Goal: Complete application form: Complete application form

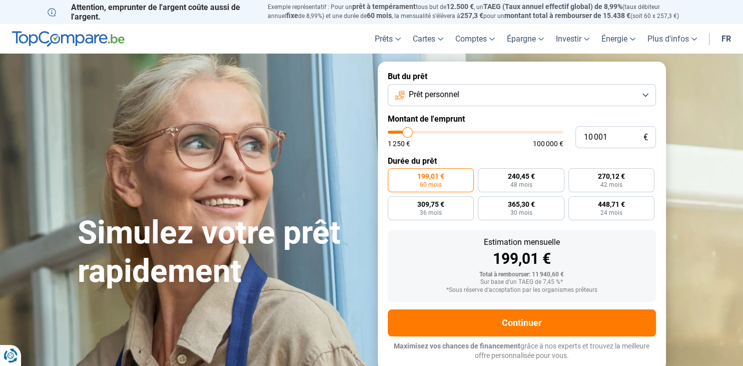
type input "11 250"
type input "11250"
type input "11 500"
type input "11500"
type input "12 000"
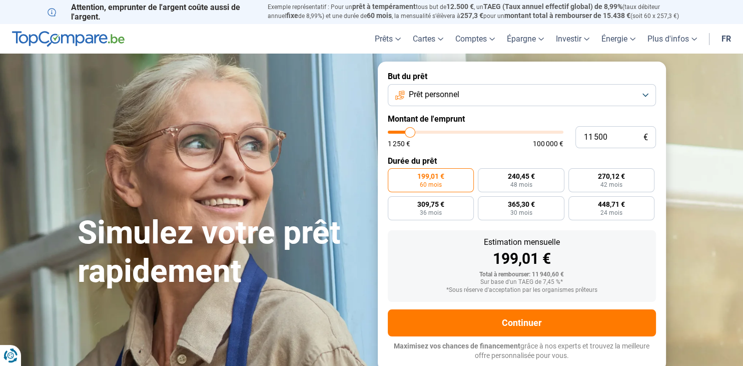
type input "12000"
type input "12 250"
type input "12250"
type input "14 500"
type input "14500"
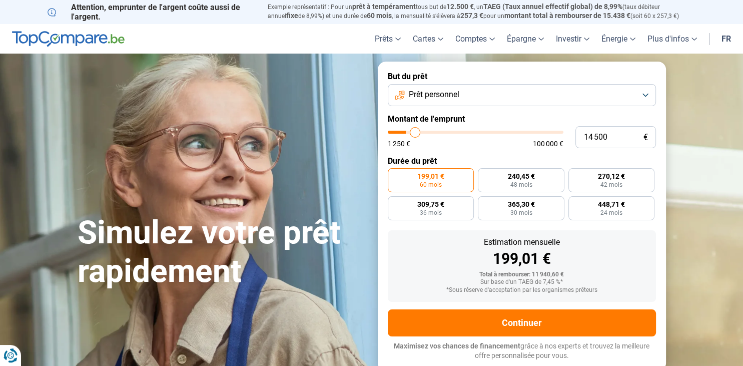
type input "22 750"
type input "22750"
type input "24 500"
type input "24500"
type input "26 750"
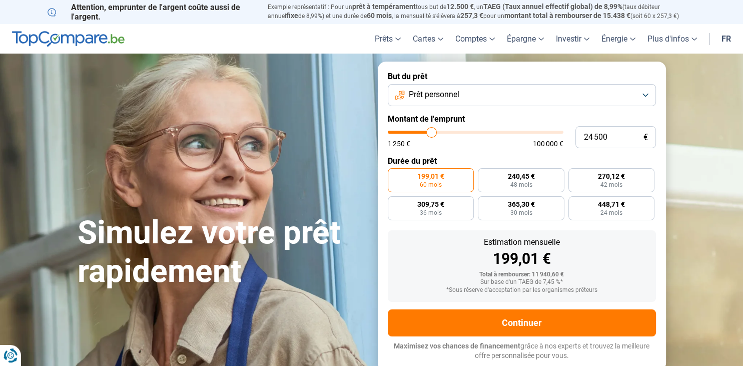
type input "26750"
type input "27 500"
type input "27500"
type input "28 250"
type input "28250"
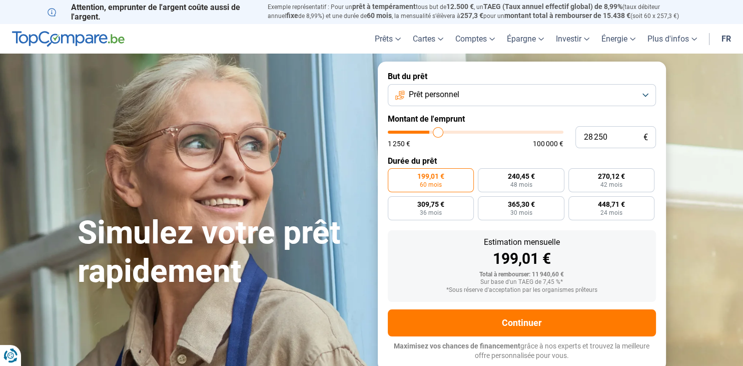
type input "28 750"
type input "28750"
type input "29 000"
type input "29000"
type input "29 500"
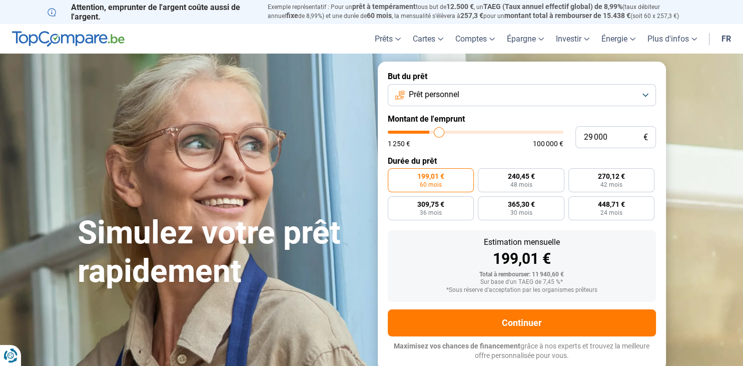
type input "29500"
type input "30 500"
type input "30500"
type input "32 000"
type input "32000"
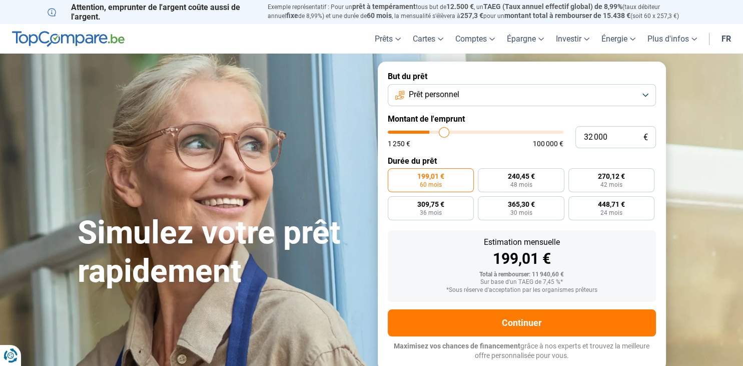
type input "32 500"
type input "32500"
type input "33 750"
type input "33750"
type input "35 250"
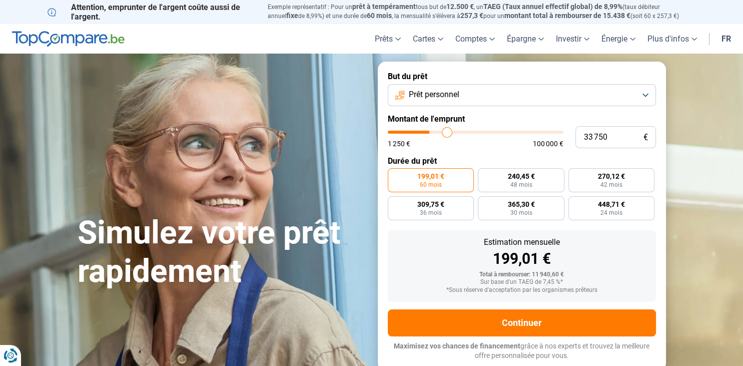
type input "35250"
type input "36 750"
type input "36750"
type input "39 500"
type input "39500"
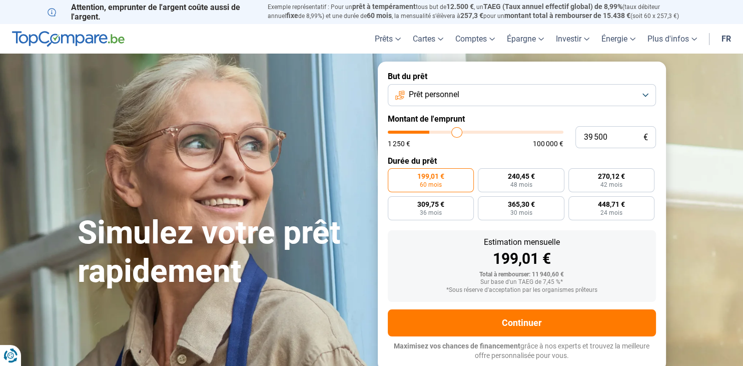
type input "41 250"
type input "41250"
type input "41 750"
type input "41750"
type input "42 750"
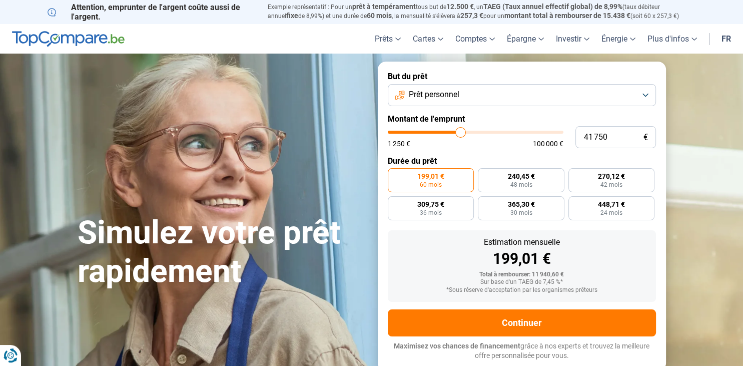
type input "42750"
type input "44 250"
type input "44250"
type input "45 500"
type input "45500"
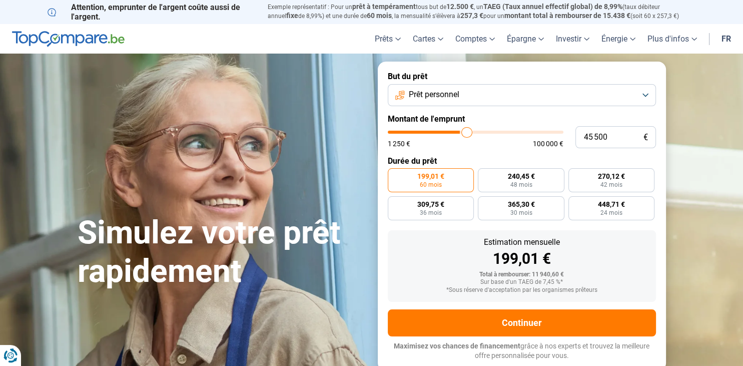
type input "46 250"
type input "46250"
type input "46 750"
type input "46750"
type input "47 500"
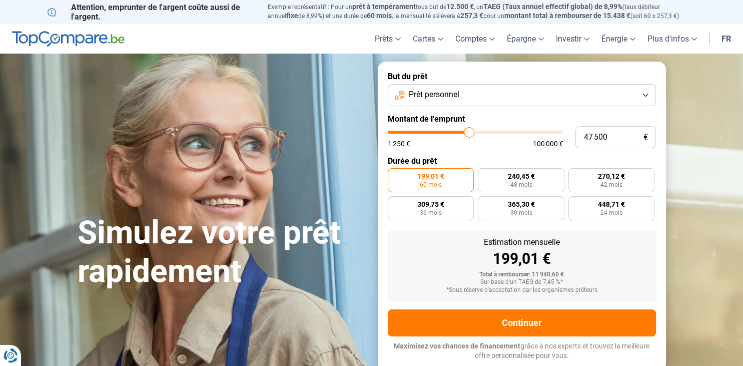
type input "47500"
type input "48 750"
type input "48750"
type input "49 500"
type input "49500"
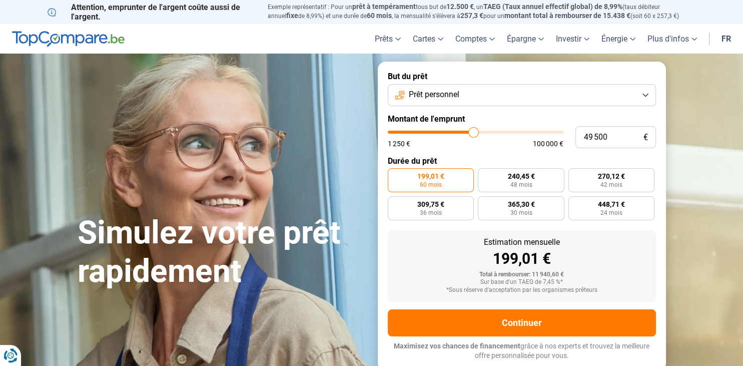
type input "50 000"
type input "50000"
type input "50 250"
type input "50250"
type input "51 000"
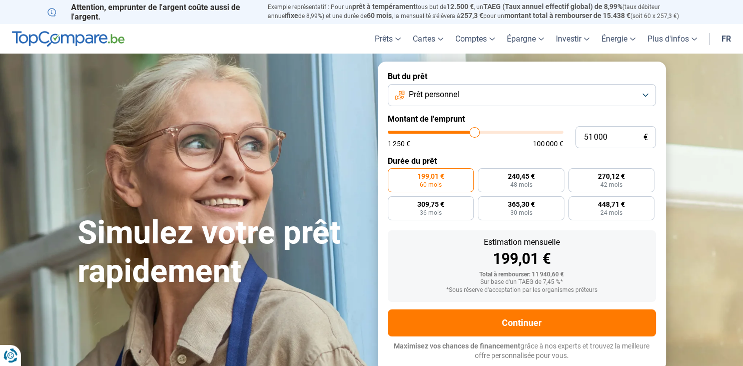
type input "51000"
type input "51 750"
type input "51750"
type input "52 500"
type input "52500"
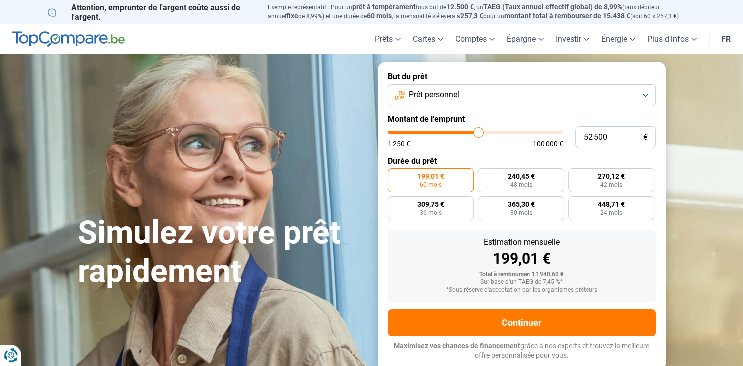
type input "52 750"
type input "52750"
drag, startPoint x: 410, startPoint y: 134, endPoint x: 457, endPoint y: 136, distance: 47.1
click at [457, 136] on div "1 250 € 100 000 €" at bounding box center [476, 139] width 176 height 17
type input "51 750"
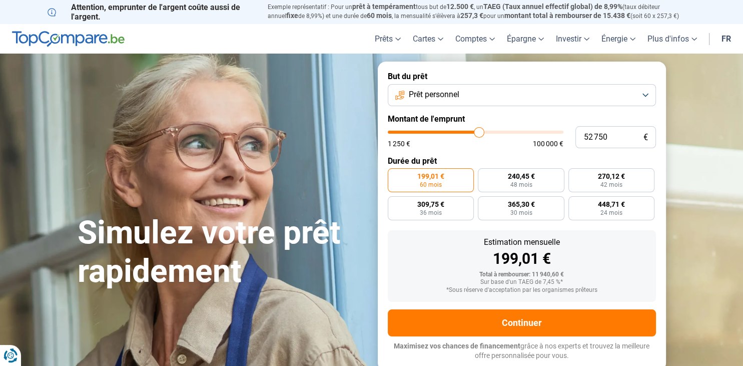
type input "51750"
type input "51 500"
type input "51500"
type input "51 000"
type input "51000"
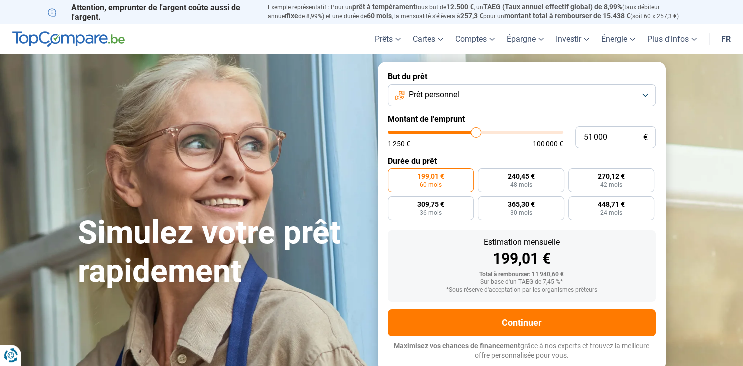
type input "50 000"
type input "50000"
type input "49 250"
type input "49250"
type input "48 750"
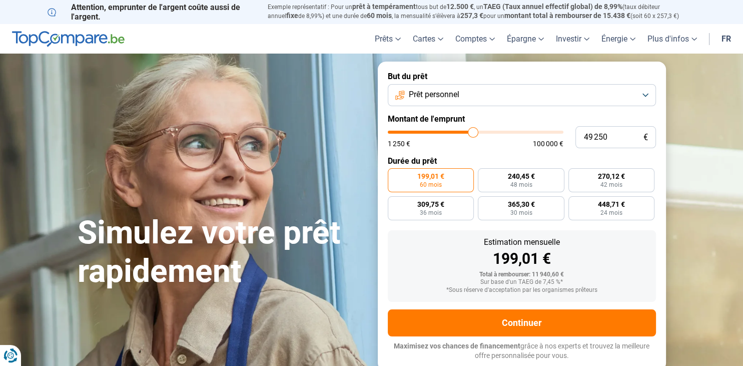
type input "48750"
type input "49 250"
type input "49250"
type input "49 500"
type input "49500"
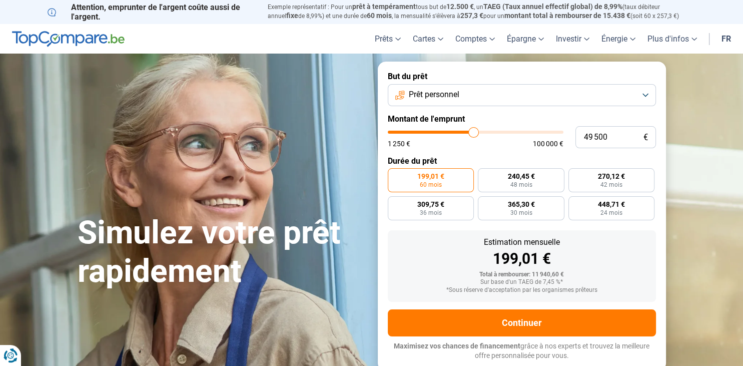
type input "49 750"
type input "49750"
type input "50 000"
type input "50000"
type input "50 250"
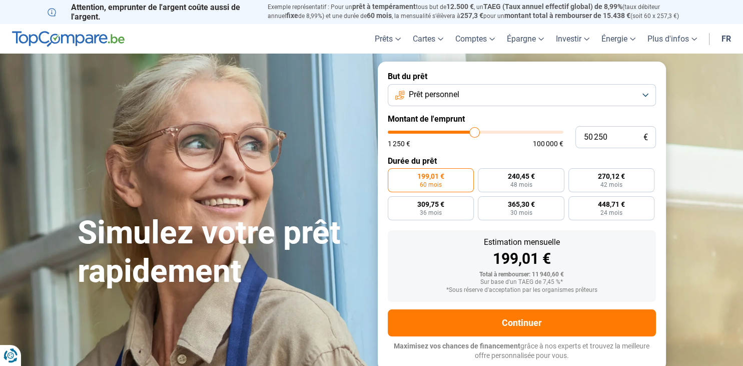
type input "50250"
click at [475, 132] on input "range" at bounding box center [476, 132] width 176 height 3
radio input "false"
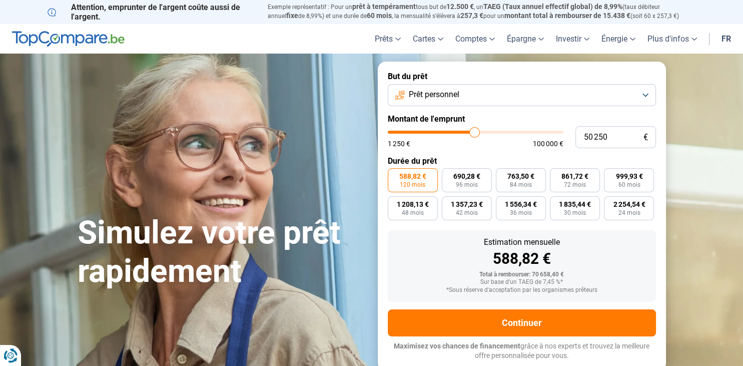
type input "49 750"
type input "49750"
type input "51 000"
type input "51000"
type input "52 500"
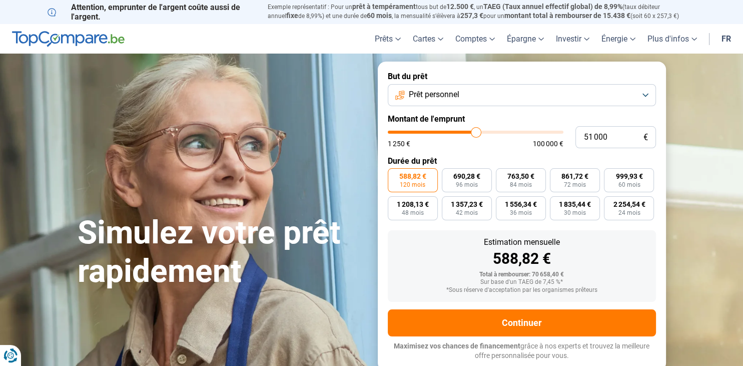
type input "52500"
type input "53 750"
type input "53750"
type input "54 750"
type input "54750"
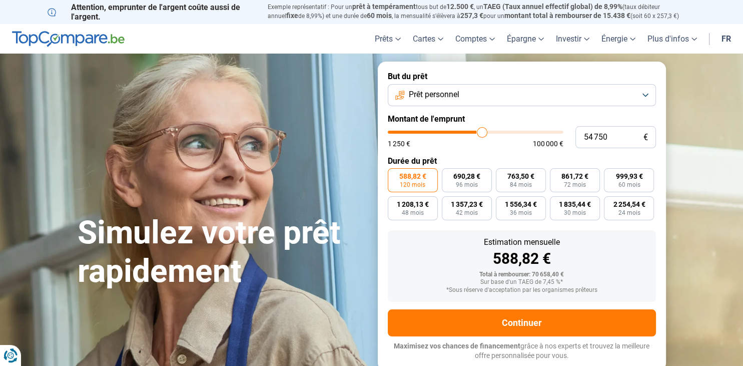
type input "58 000"
type input "58000"
type input "63 750"
type input "63750"
type input "70 750"
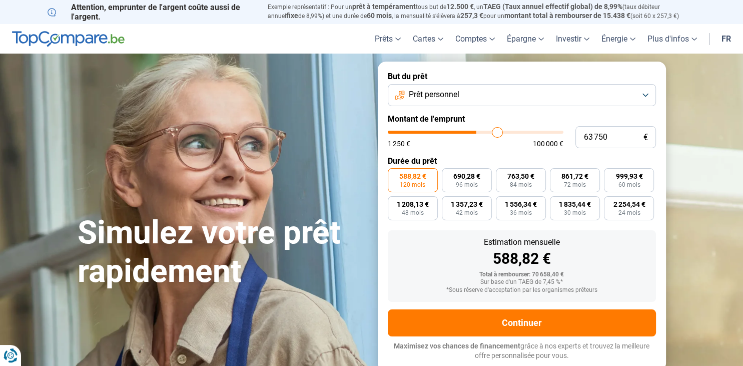
type input "70750"
type input "77 750"
type input "77750"
type input "84 250"
type input "84250"
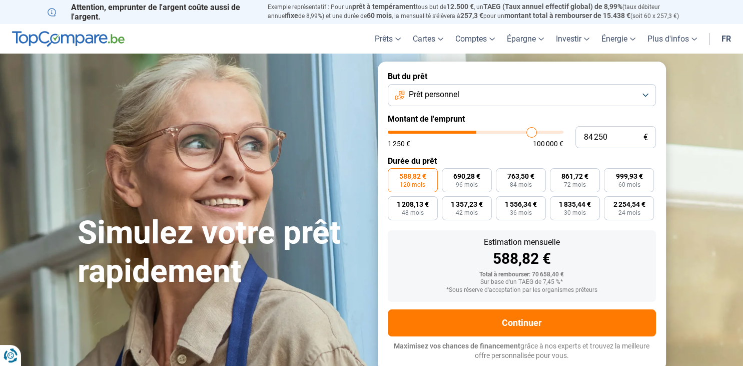
type input "91 500"
type input "91500"
type input "95 000"
type input "95000"
type input "97 750"
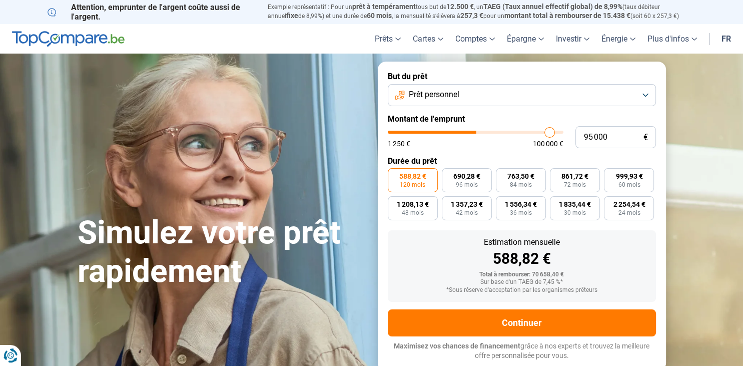
type input "97750"
type input "99 750"
type input "99750"
type input "100 000"
drag, startPoint x: 474, startPoint y: 132, endPoint x: 617, endPoint y: 119, distance: 144.1
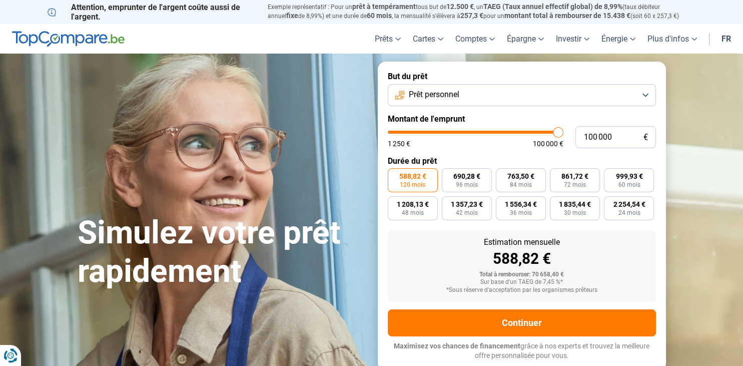
type input "100000"
click at [563, 131] on input "range" at bounding box center [476, 132] width 176 height 3
type input "97 000"
type input "97000"
type input "92 750"
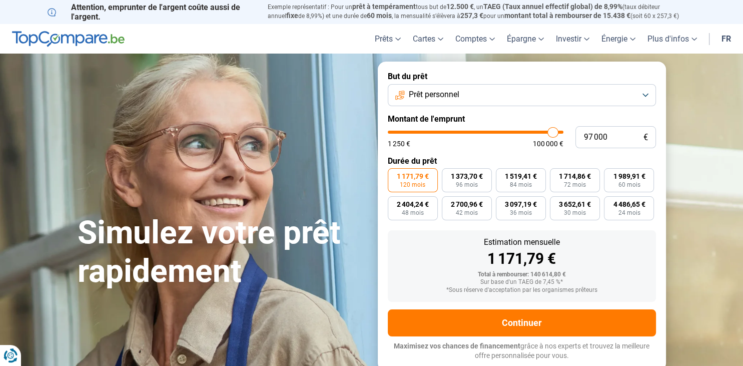
type input "92750"
type input "89 250"
type input "89250"
type input "85 750"
type input "85750"
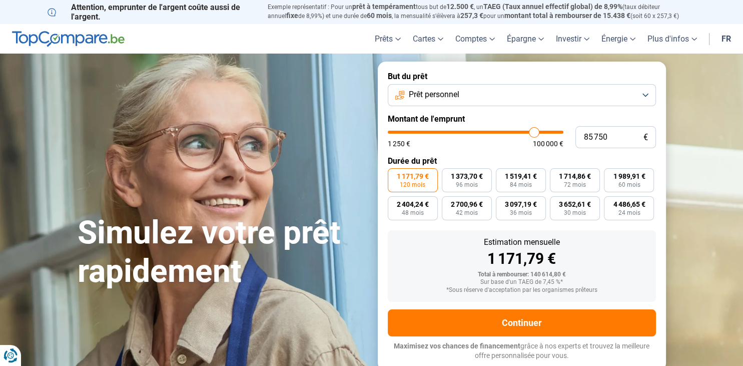
type input "81 250"
type input "81250"
type input "80 000"
type input "80000"
type input "75 750"
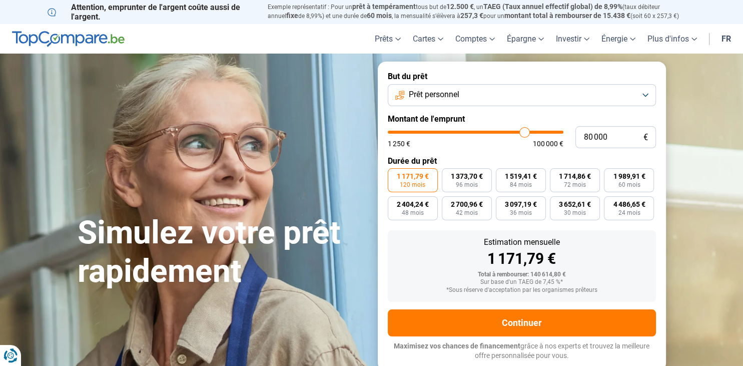
type input "75750"
type input "73 750"
type input "73750"
type input "72 250"
type input "72250"
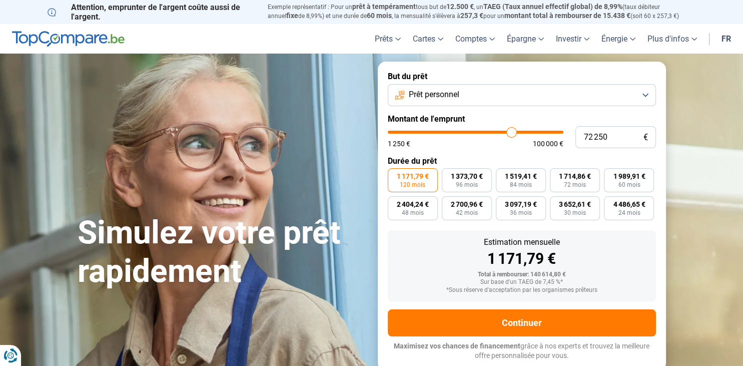
type input "71 750"
type input "71750"
type input "70 750"
type input "70750"
type input "68 500"
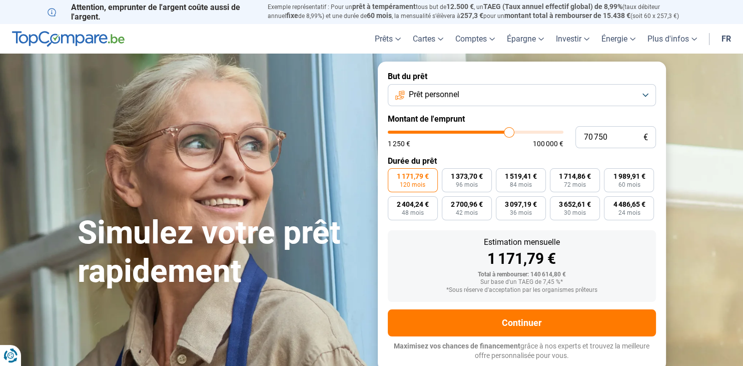
type input "68500"
type input "65 250"
type input "65250"
type input "60 500"
type input "60500"
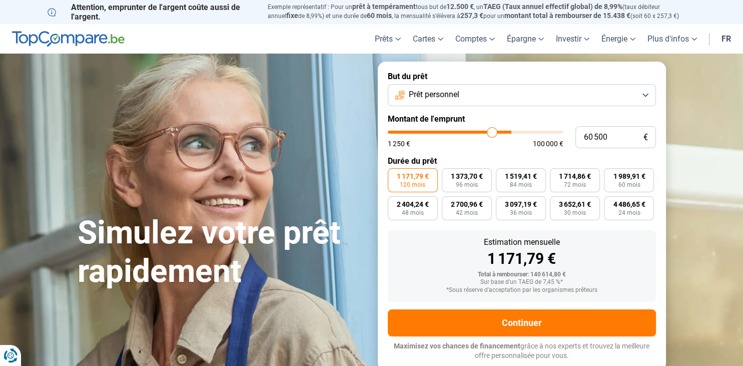
type input "57 500"
type input "57500"
type input "54 000"
type input "54000"
type input "51 750"
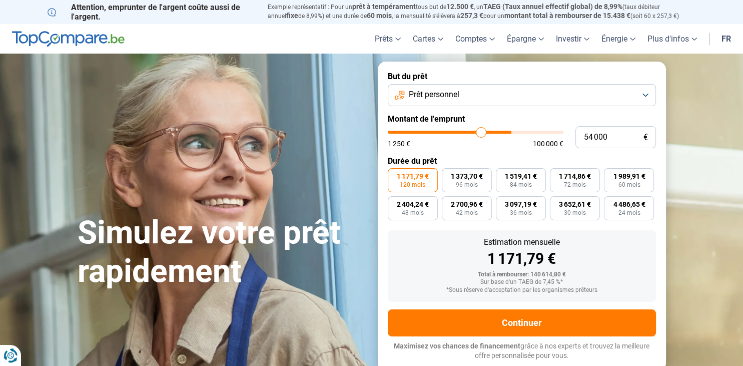
type input "51750"
type input "49 500"
type input "49500"
type input "47 750"
type input "47750"
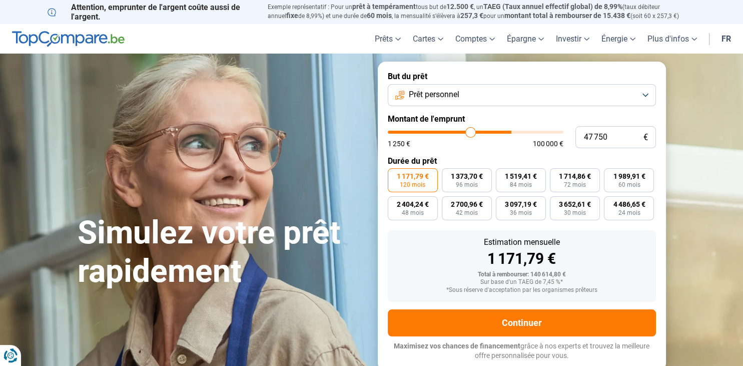
type input "47 000"
type input "47000"
type input "45 750"
type input "45750"
type input "42 500"
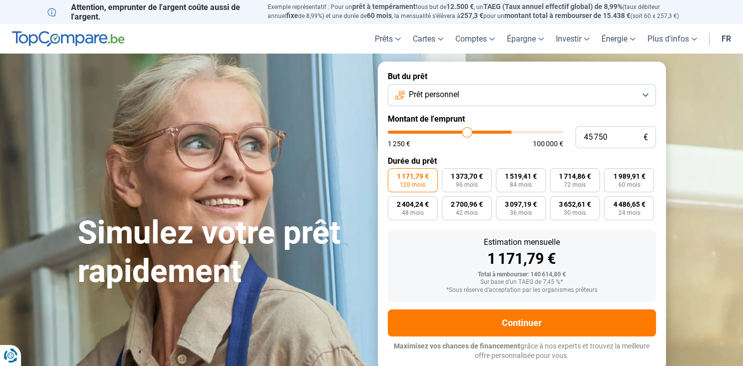
type input "42500"
type input "40 750"
type input "40750"
type input "39 000"
type input "39000"
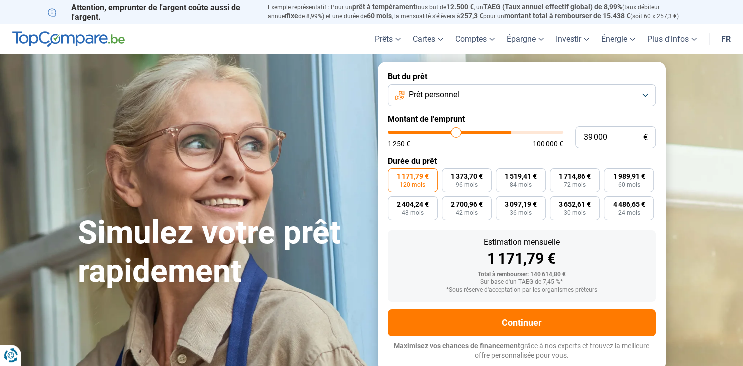
type input "37 750"
type input "37750"
type input "36 500"
type input "36500"
type input "35 500"
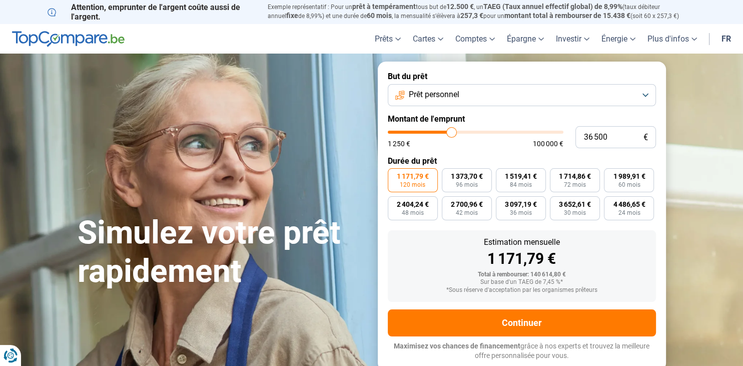
type input "35500"
type input "34 250"
type input "34250"
type input "34 000"
type input "34000"
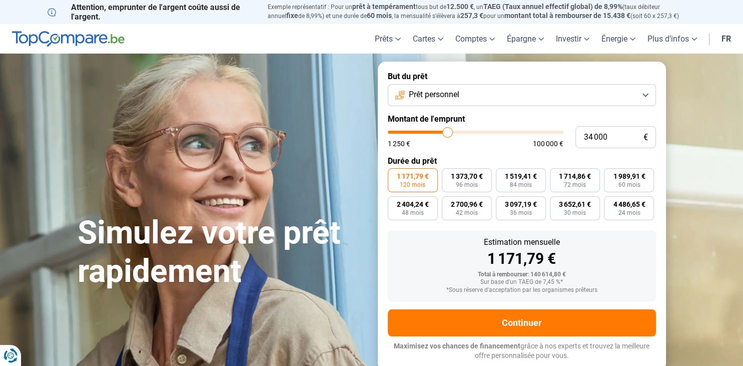
type input "33 750"
type input "33750"
type input "33 250"
type input "33250"
type input "32 250"
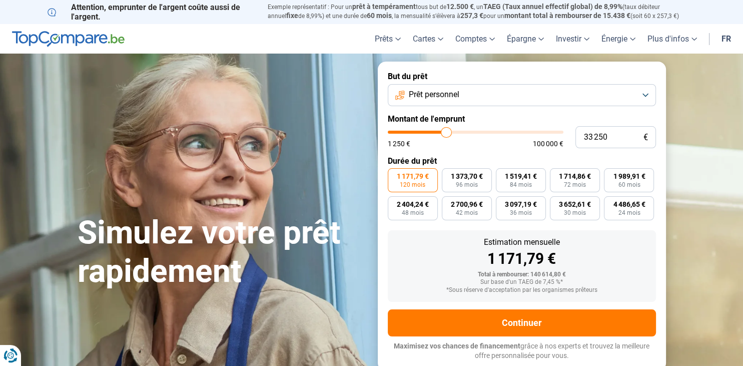
type input "32250"
type input "31 000"
type input "31000"
type input "29 000"
type input "29000"
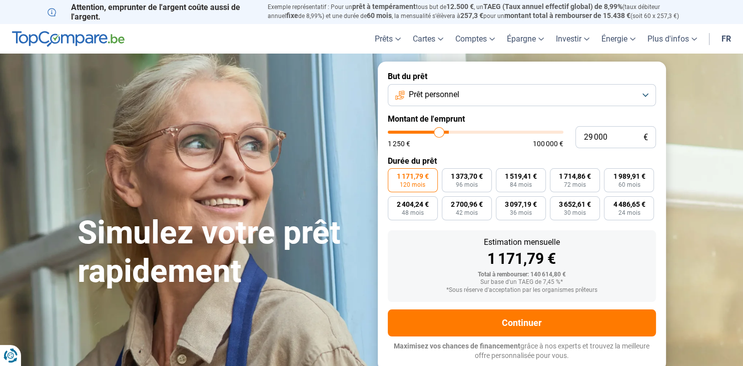
type input "26 000"
type input "26000"
type input "24 750"
type input "24750"
type input "23 750"
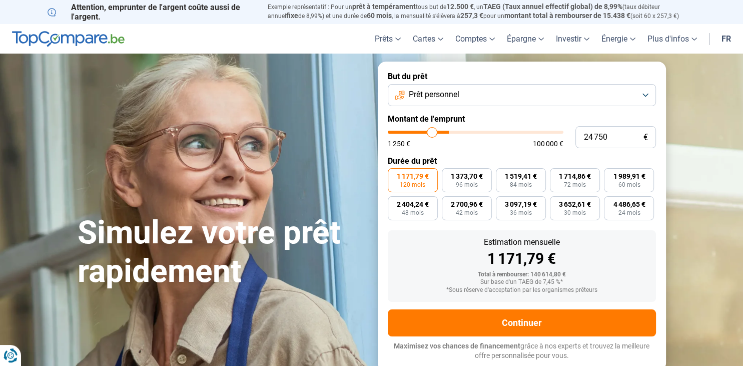
type input "23750"
type input "23 500"
drag, startPoint x: 558, startPoint y: 134, endPoint x: 432, endPoint y: 151, distance: 126.7
click at [432, 134] on input "range" at bounding box center [476, 132] width 176 height 3
click at [435, 134] on input "range" at bounding box center [476, 132] width 176 height 3
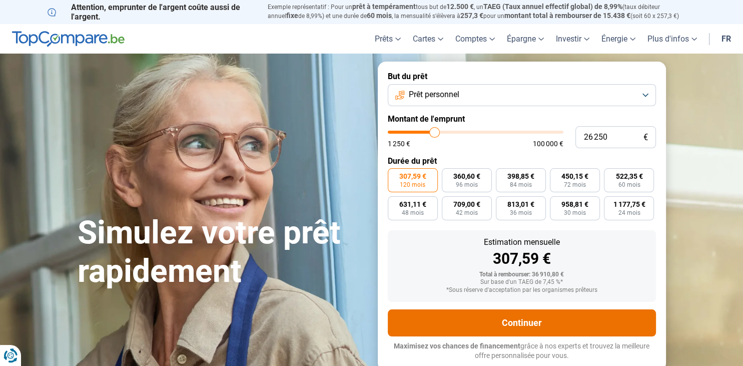
click at [527, 325] on button "Continuer" at bounding box center [522, 322] width 268 height 27
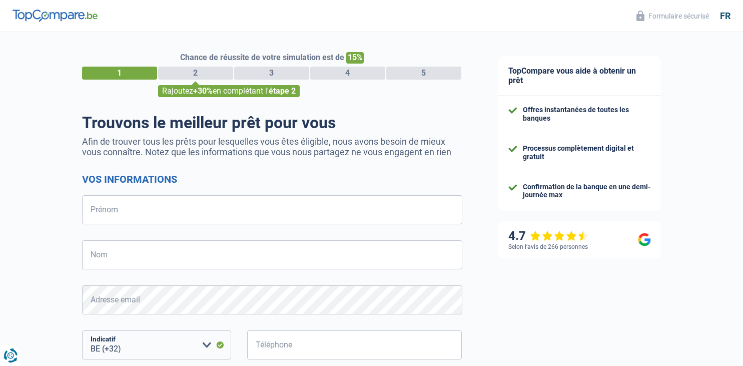
select select "32"
click at [301, 216] on input "Prénom" at bounding box center [272, 209] width 380 height 29
type input "samir"
click at [103, 230] on form "Vos informations [PERSON_NAME] Nom Tous les champs sont obligatoires. Veuillez …" at bounding box center [272, 328] width 380 height 311
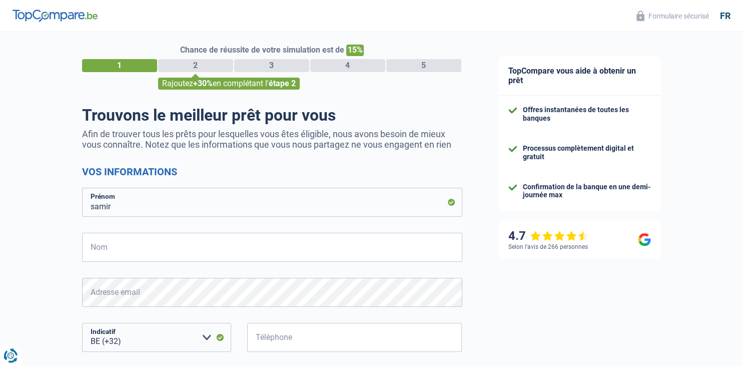
scroll to position [106, 0]
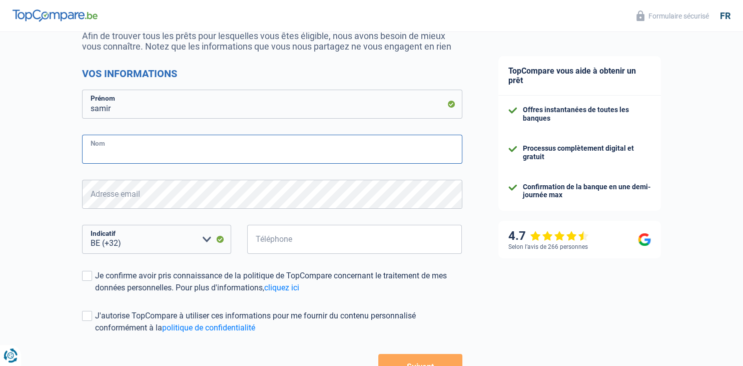
click at [115, 146] on input "Nom" at bounding box center [272, 149] width 380 height 29
type input "t"
type input "Touijri"
click at [287, 241] on input "Téléphone" at bounding box center [354, 239] width 215 height 29
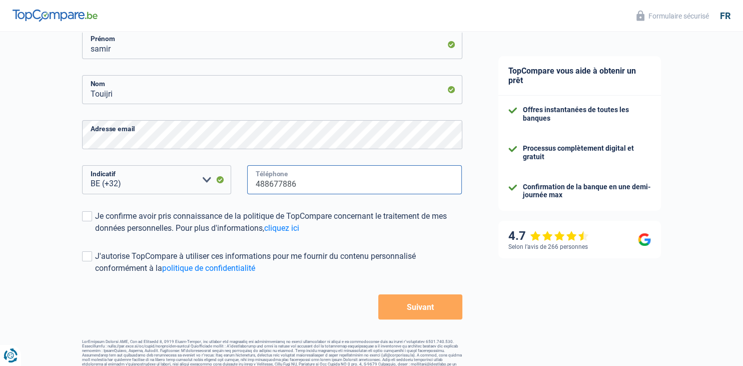
scroll to position [178, 0]
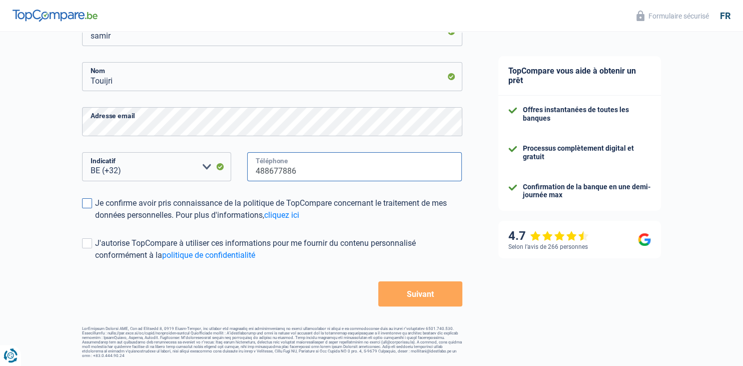
type input "488677886"
click at [85, 205] on span at bounding box center [87, 203] width 10 height 10
click at [95, 221] on input "Je confirme avoir pris connaissance de la politique de TopCompare concernant le…" at bounding box center [95, 221] width 0 height 0
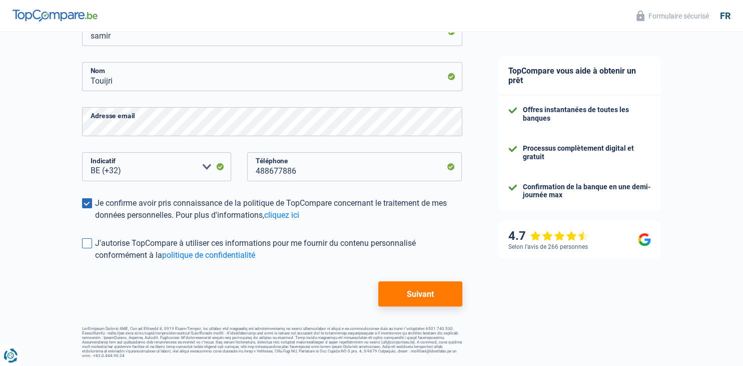
click at [92, 242] on span at bounding box center [87, 243] width 10 height 10
click at [95, 261] on input "J'autorise TopCompare à utiliser ces informations pour me fournir du contenu pe…" at bounding box center [95, 261] width 0 height 0
click at [430, 293] on button "Suivant" at bounding box center [420, 293] width 84 height 25
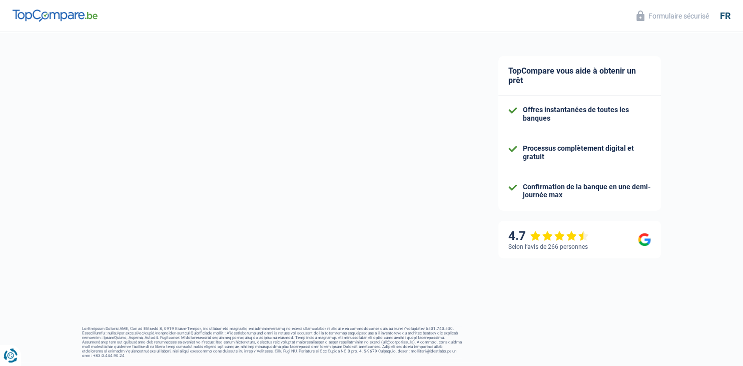
scroll to position [104, 0]
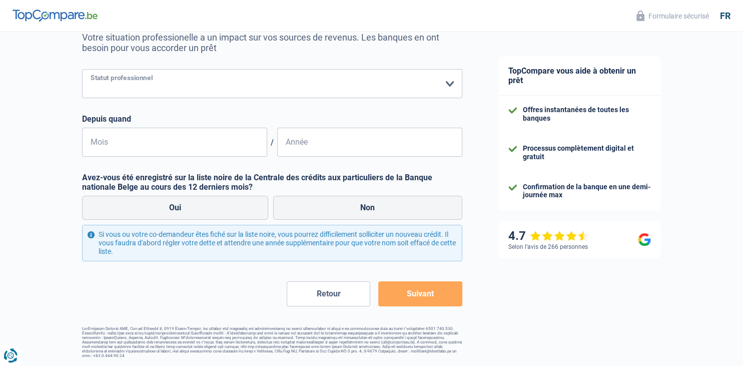
select select "independent"
click option "Indépendant" at bounding box center [0, 0] width 0 height 0
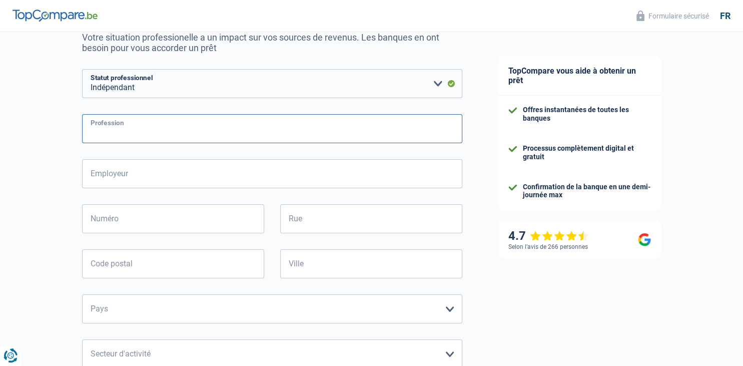
click at [185, 136] on input "Profession" at bounding box center [272, 128] width 380 height 29
click at [82, 69] on select "Ouvrier Employé privé Employé public Invalide Indépendant Pensionné Chômeur Mut…" at bounding box center [272, 83] width 380 height 29
click option "Indépendant" at bounding box center [0, 0] width 0 height 0
click at [186, 133] on input "indep" at bounding box center [272, 128] width 380 height 29
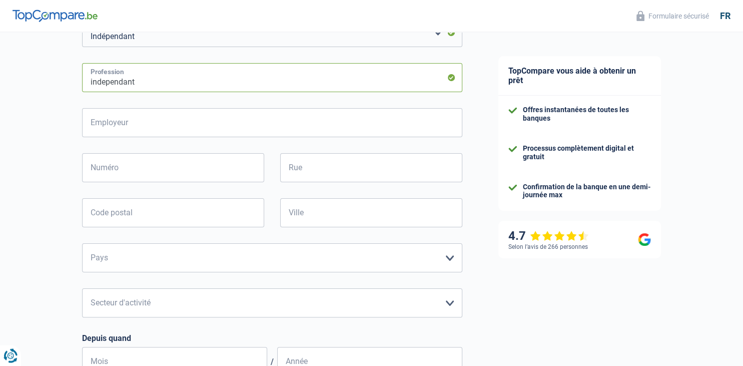
scroll to position [157, 0]
type input "independant"
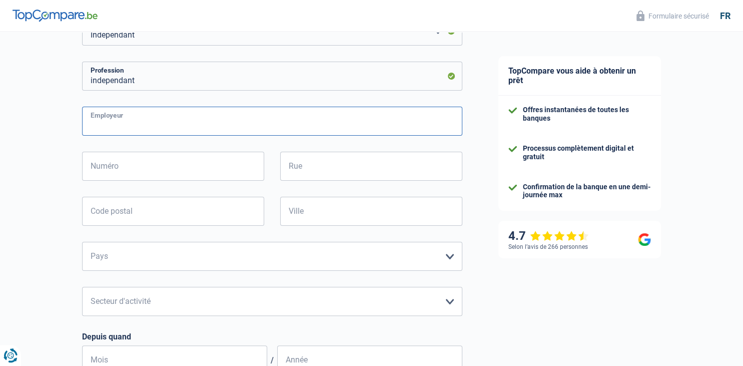
click at [171, 121] on input "Employeur" at bounding box center [272, 121] width 380 height 29
type input "S&R driver"
click at [174, 169] on input "Numéro" at bounding box center [173, 166] width 182 height 29
type input "9"
click at [326, 172] on input "Rue" at bounding box center [371, 166] width 182 height 29
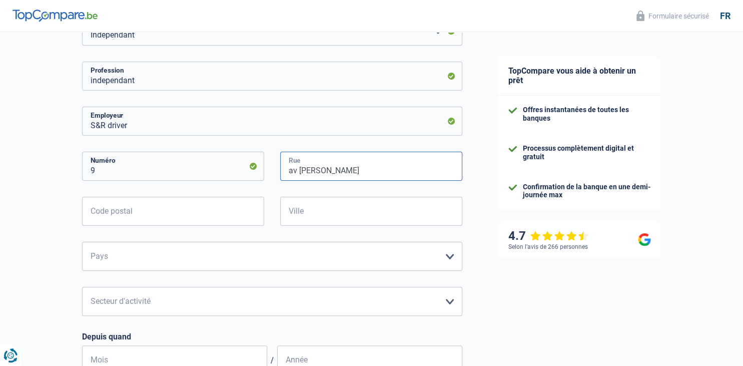
type input "av [PERSON_NAME]"
click at [168, 171] on input "9" at bounding box center [173, 166] width 182 height 29
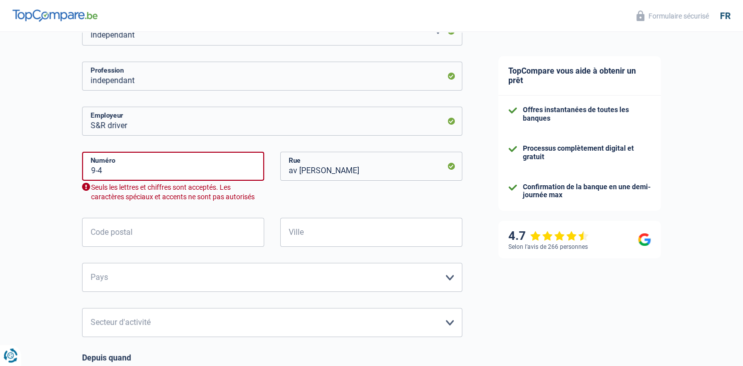
click at [304, 201] on div "av [PERSON_NAME]" at bounding box center [371, 185] width 198 height 66
click at [113, 170] on input "9-4" at bounding box center [173, 166] width 182 height 29
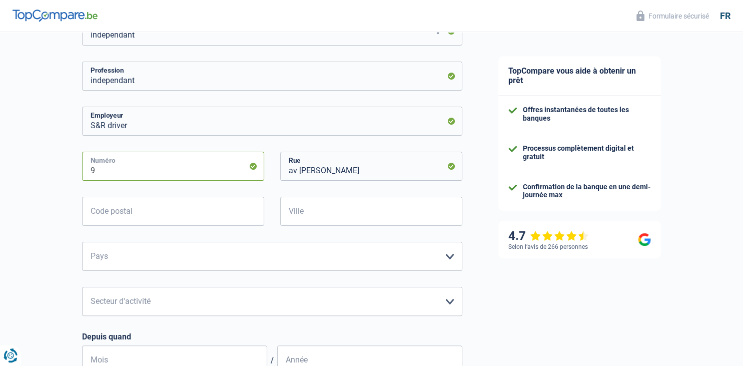
type input "9"
click at [189, 213] on input "Code postal" at bounding box center [173, 211] width 182 height 29
type input "1070"
click at [345, 203] on input "Ville" at bounding box center [371, 211] width 182 height 29
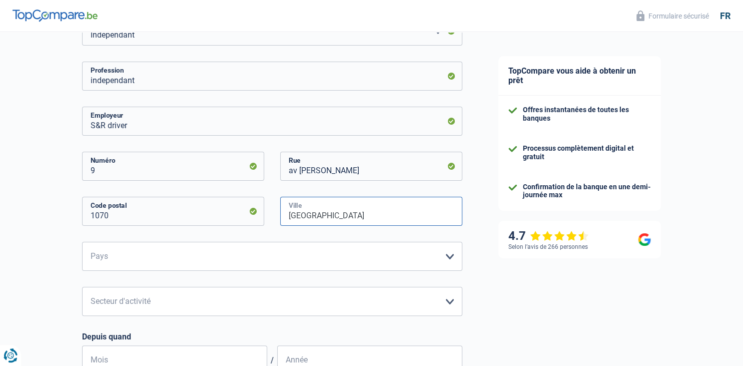
type input "[GEOGRAPHIC_DATA]"
click at [82, 242] on select "Belgique Luxembourg Veuillez sélectionner une option" at bounding box center [272, 256] width 380 height 29
select select "BE"
click option "[GEOGRAPHIC_DATA]" at bounding box center [0, 0] width 0 height 0
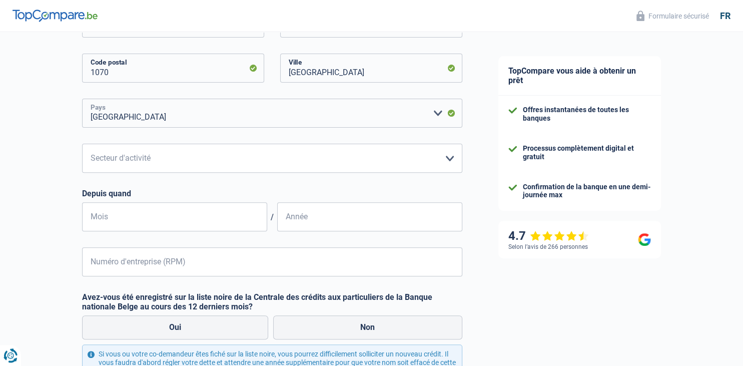
scroll to position [315, 0]
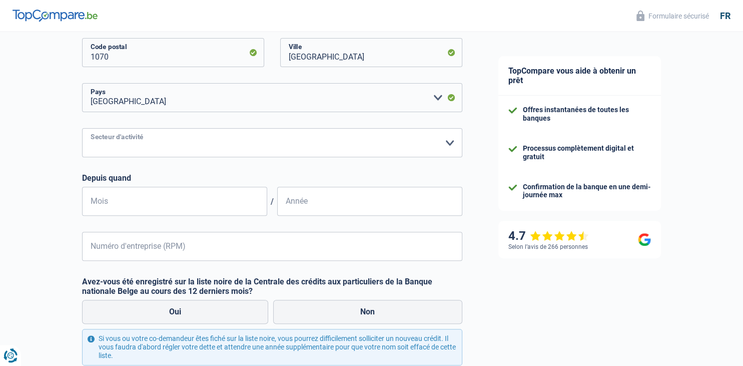
click at [82, 128] on select "Agriculture/Pêche Industrie Horeca Courier/Fitness/Taxi Construction Banques/As…" at bounding box center [272, 142] width 380 height 29
select select "smallCompanies"
click option "Petites entreprises (-50pers)" at bounding box center [0, 0] width 0 height 0
click at [199, 201] on input "Mois" at bounding box center [174, 201] width 185 height 29
drag, startPoint x: 94, startPoint y: 206, endPoint x: 103, endPoint y: 208, distance: 9.7
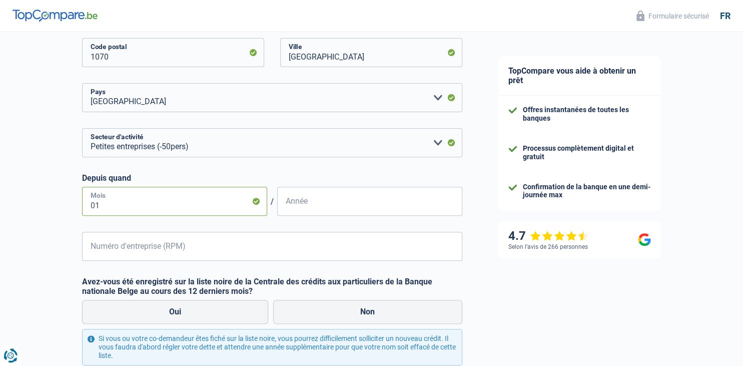
click at [103, 208] on input "01" at bounding box center [174, 201] width 185 height 29
type input "08"
type input "2024"
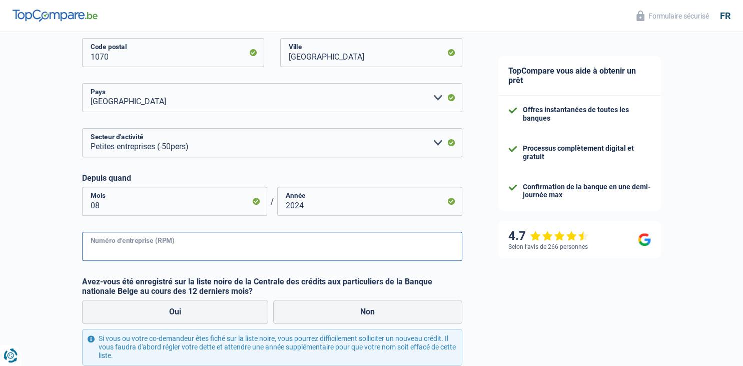
click at [181, 245] on input "Numéro d'entreprise (RPM)" at bounding box center [272, 246] width 380 height 29
type input "1011783343"
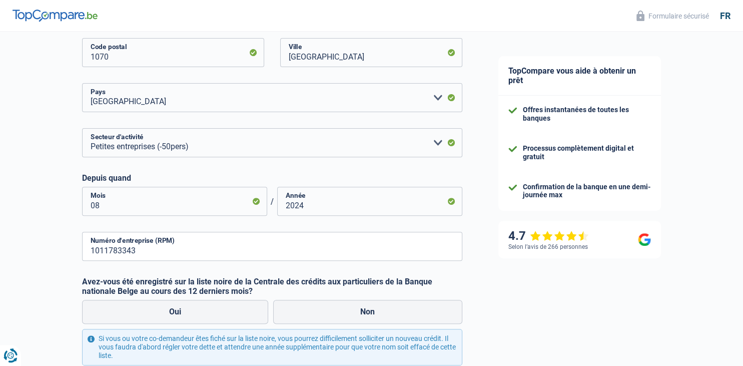
click at [502, 289] on div "TopCompare vous aide à obtenir un prêt Offres instantanées de toutes les banque…" at bounding box center [611, 93] width 263 height 753
click at [107, 251] on input "1011783343" at bounding box center [272, 246] width 380 height 29
click at [122, 251] on input "1011783343" at bounding box center [272, 246] width 380 height 29
click at [517, 289] on div "TopCompare vous aide à obtenir un prêt Offres instantanées de toutes les banque…" at bounding box center [611, 93] width 263 height 753
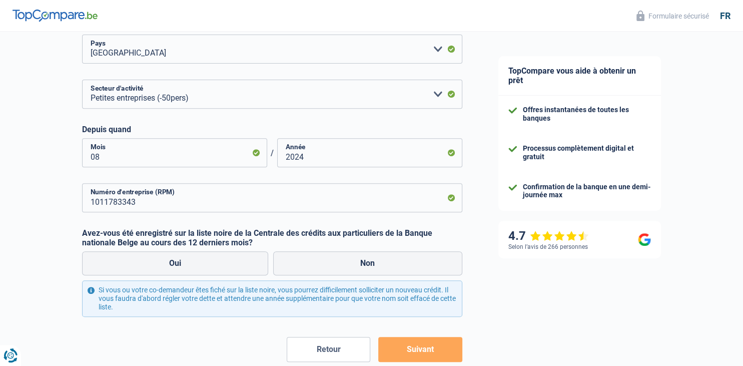
scroll to position [368, 0]
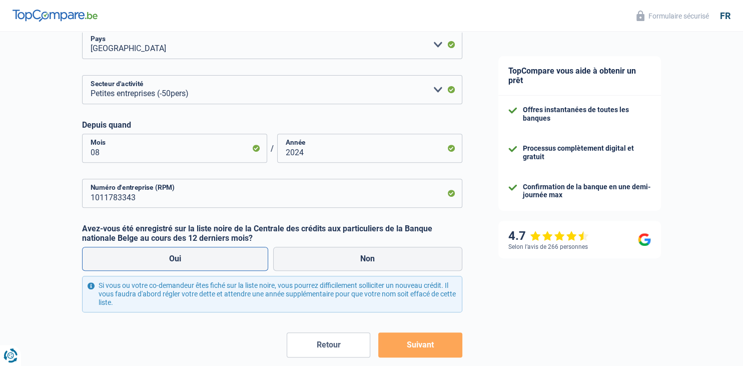
click at [206, 263] on label "Oui" at bounding box center [175, 259] width 187 height 24
click at [206, 263] on input "Oui" at bounding box center [175, 259] width 187 height 24
radio input "true"
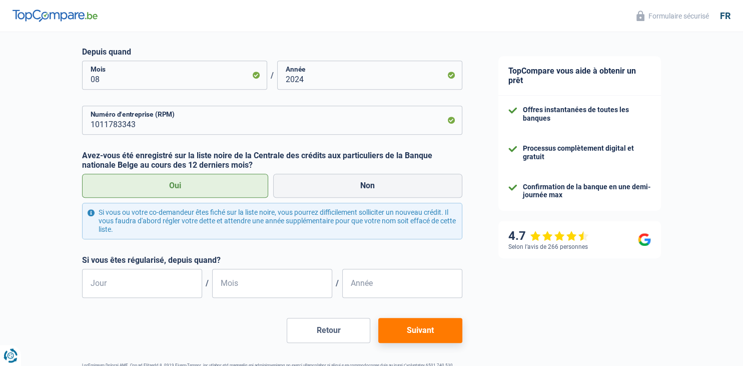
scroll to position [474, 0]
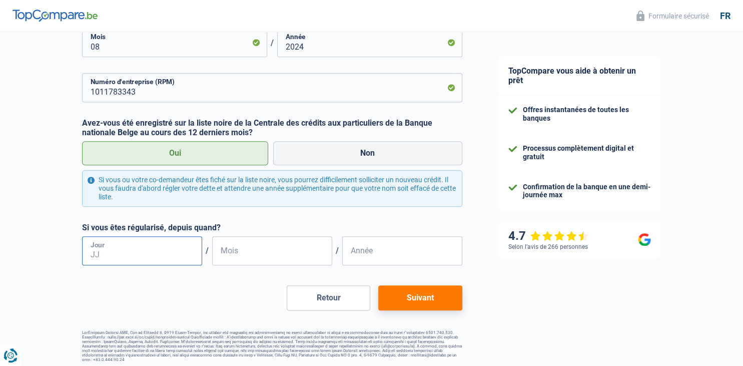
click at [158, 254] on input "Jour" at bounding box center [142, 250] width 120 height 29
type input "12"
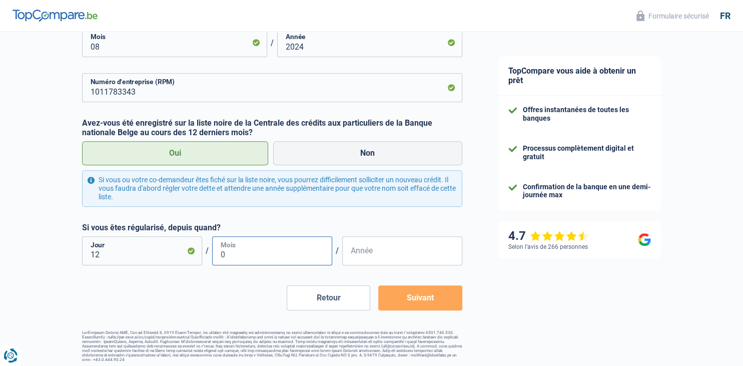
type input "09"
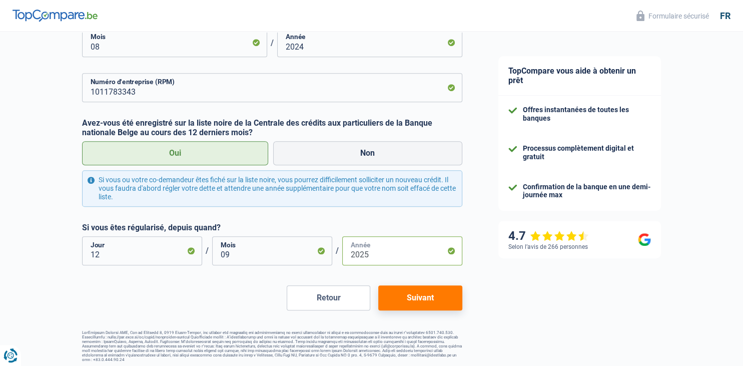
type input "2025"
click at [403, 301] on button "Suivant" at bounding box center [420, 297] width 84 height 25
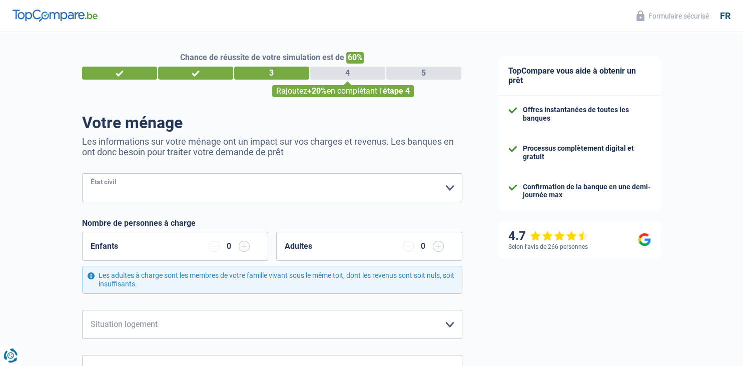
click at [82, 173] on select "[PERSON_NAME](e) Cohabitant(e) légal(e) Divorcé(e) Veuf(ve) Séparé (de fait) Ve…" at bounding box center [272, 187] width 380 height 29
select select "separated"
click option "Séparé (de fait)" at bounding box center [0, 0] width 0 height 0
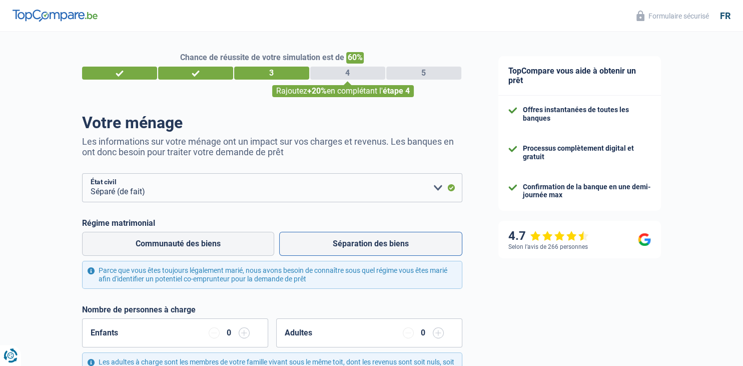
click at [359, 249] on label "Séparation des biens" at bounding box center [370, 244] width 183 height 24
click at [359, 249] on input "Séparation des biens" at bounding box center [370, 244] width 183 height 24
radio input "true"
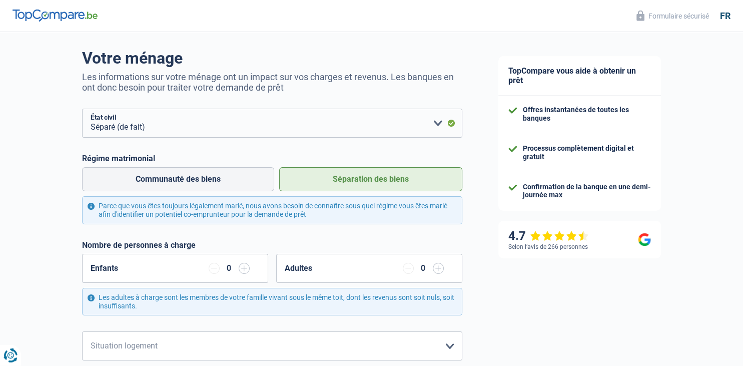
scroll to position [106, 0]
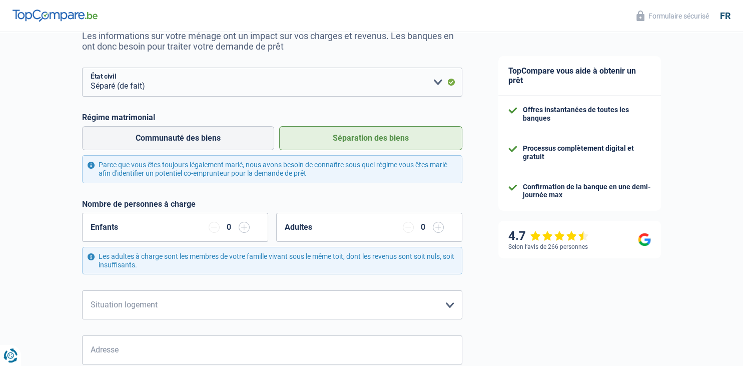
click at [245, 230] on input "button" at bounding box center [244, 227] width 11 height 11
click at [211, 229] on input "button" at bounding box center [214, 227] width 11 height 11
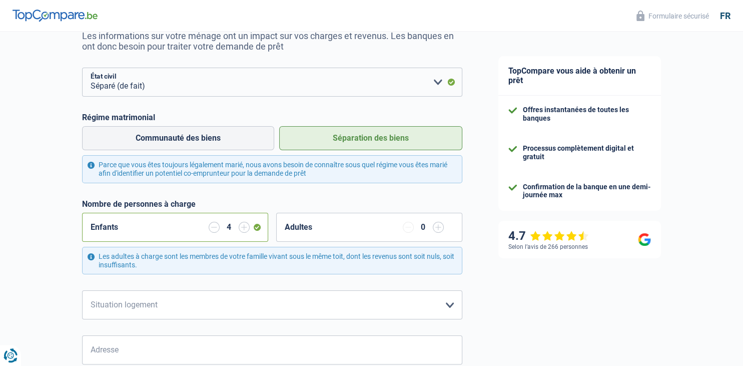
click at [211, 229] on input "button" at bounding box center [214, 227] width 11 height 11
click at [541, 287] on div "TopCompare vous aide à obtenir un prêt Offres instantanées de toutes les banque…" at bounding box center [611, 346] width 263 height 841
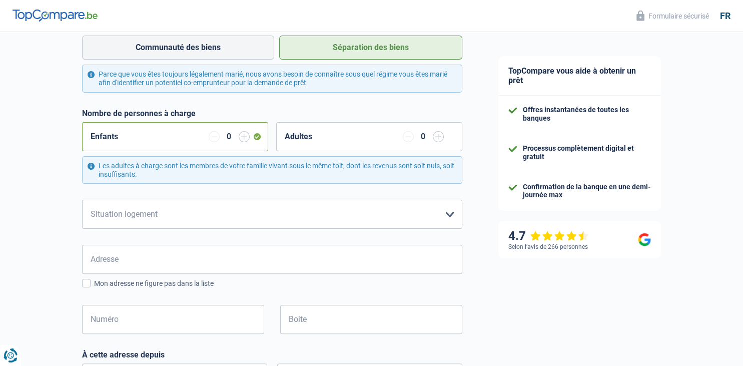
scroll to position [211, 0]
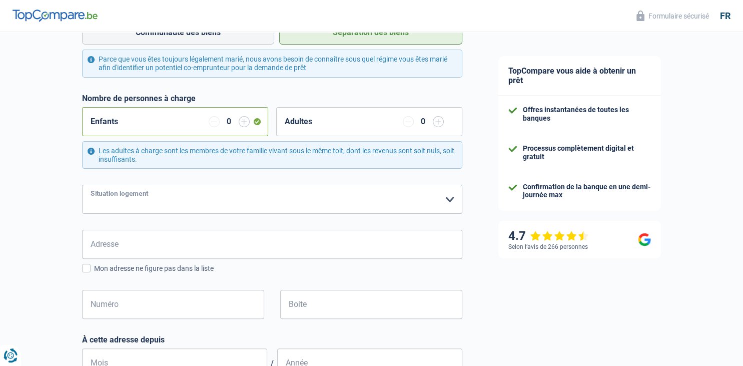
select select "liveWithParents"
click option "Logé(e) par la famille" at bounding box center [0, 0] width 0 height 0
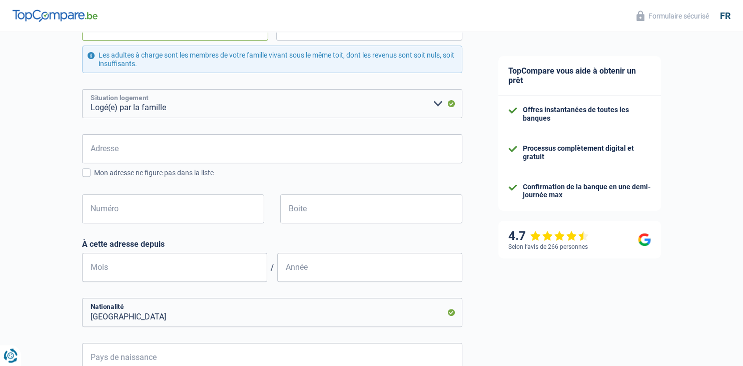
scroll to position [317, 0]
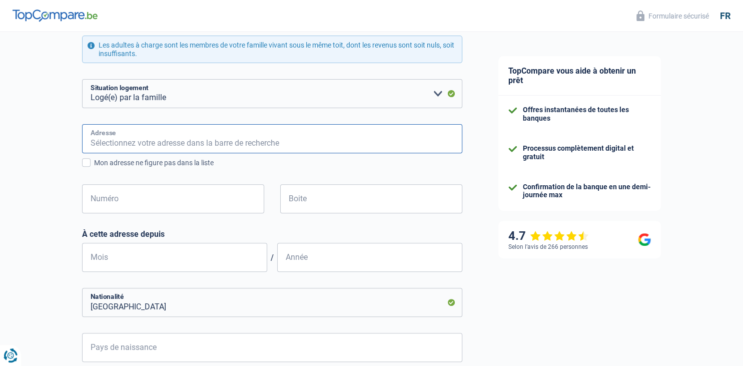
click at [241, 139] on input "Adresse" at bounding box center [272, 138] width 380 height 29
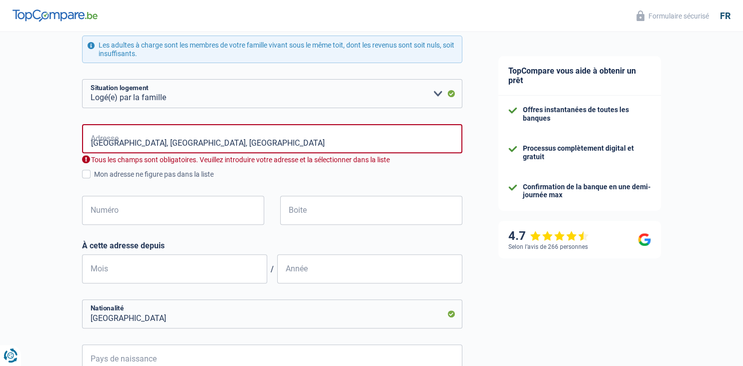
type input "[GEOGRAPHIC_DATA], [GEOGRAPHIC_DATA]"
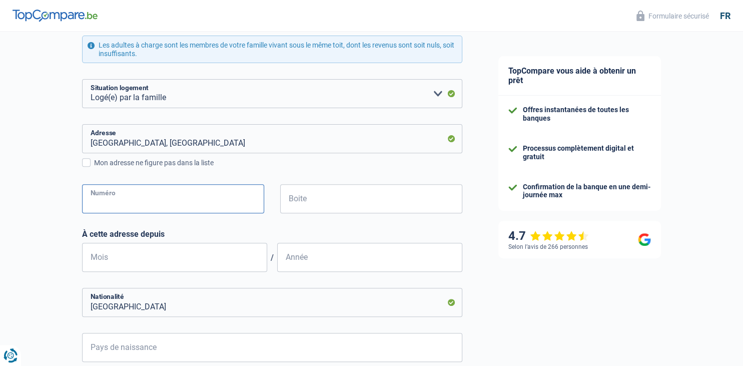
click at [138, 200] on input "Numéro" at bounding box center [173, 198] width 182 height 29
type input "298"
click at [314, 202] on input "Boite" at bounding box center [371, 198] width 182 height 29
type input "a"
type input "A"
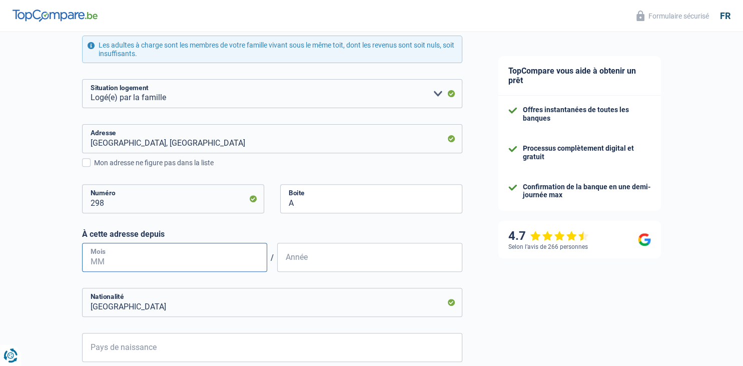
click at [203, 258] on input "Mois" at bounding box center [174, 257] width 185 height 29
type input "03"
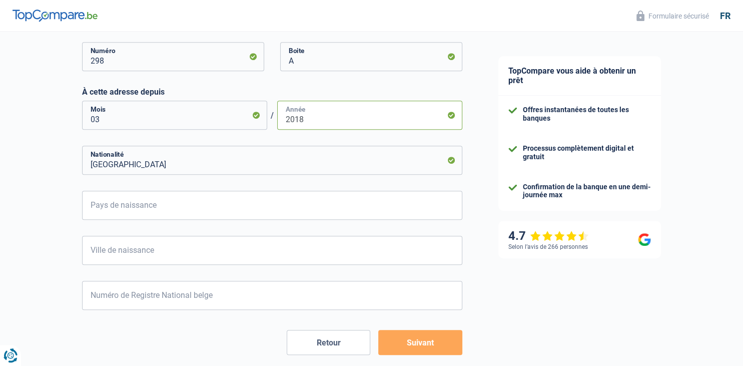
scroll to position [475, 0]
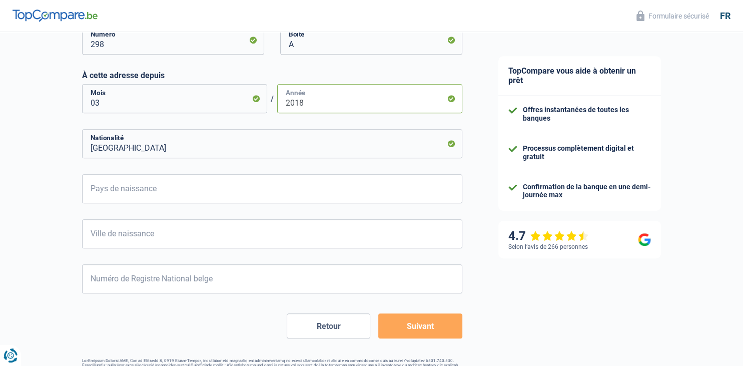
type input "2018"
click at [159, 191] on input "Pays de naissance" at bounding box center [272, 188] width 380 height 29
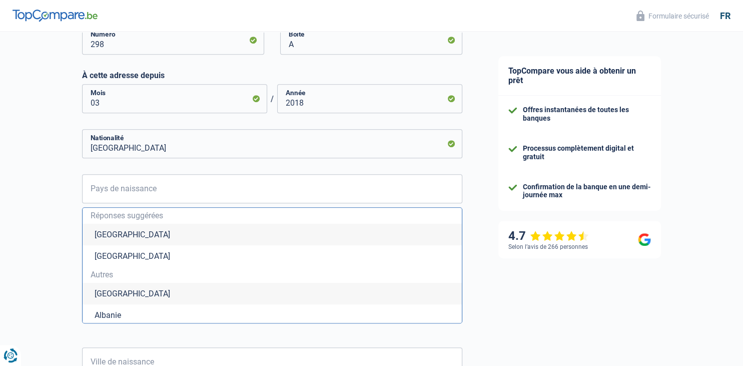
click at [117, 231] on li "[GEOGRAPHIC_DATA]" at bounding box center [272, 235] width 379 height 22
type input "[GEOGRAPHIC_DATA]"
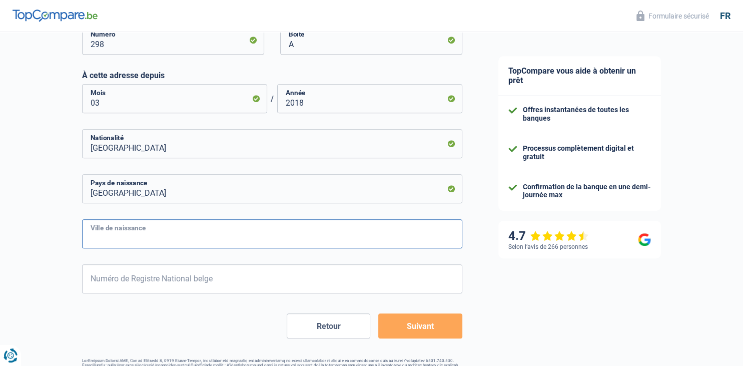
click at [150, 234] on input "Ville de naissance" at bounding box center [272, 233] width 380 height 29
type input "[GEOGRAPHIC_DATA]"
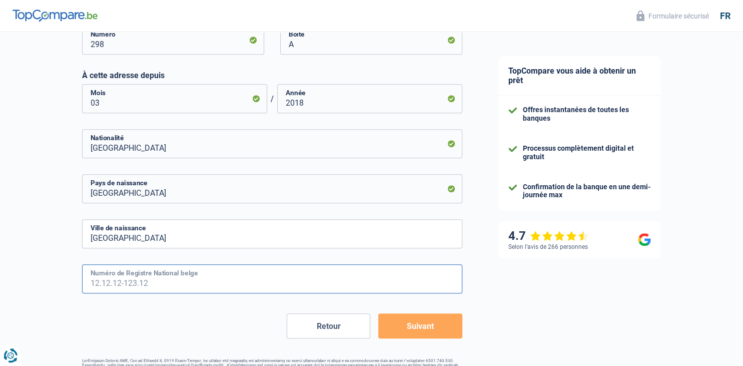
click at [185, 274] on input "Numéro de Registre National belge" at bounding box center [272, 278] width 380 height 29
type input "87.04.16-219.89"
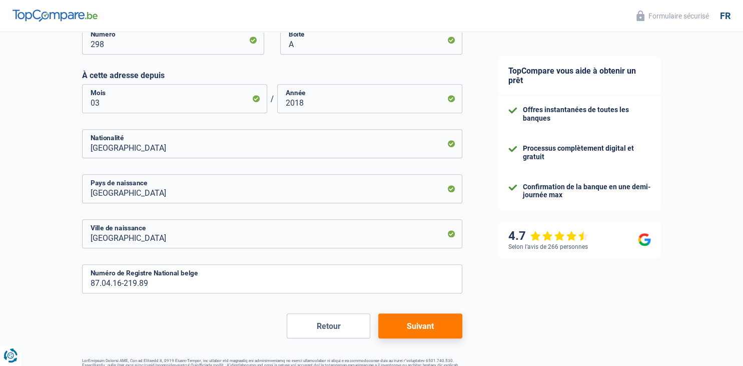
click at [411, 317] on button "Suivant" at bounding box center [420, 325] width 84 height 25
select select "netSalary"
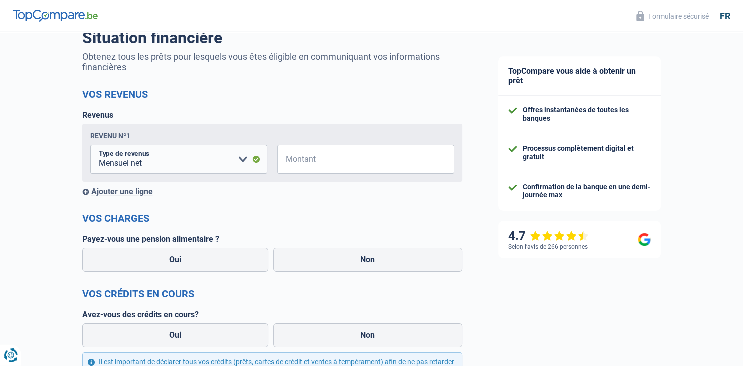
scroll to position [106, 0]
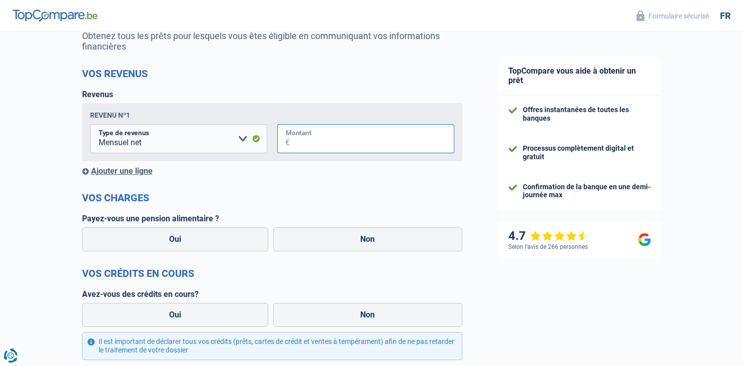
click at [332, 144] on input "Montant" at bounding box center [372, 138] width 165 height 29
type input "3.500"
click at [191, 239] on label "Oui" at bounding box center [175, 239] width 187 height 24
click at [191, 239] on input "Oui" at bounding box center [175, 239] width 187 height 24
radio input "true"
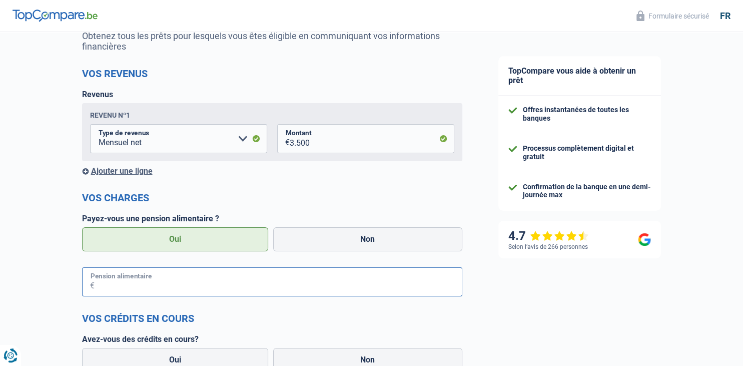
click at [189, 278] on input "Pension alimentaire" at bounding box center [279, 281] width 368 height 29
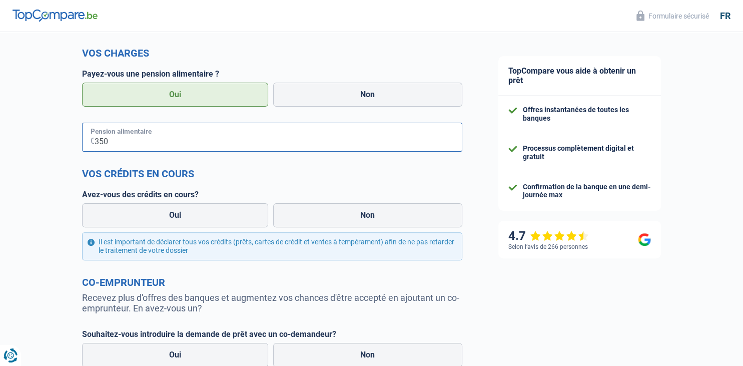
scroll to position [264, 0]
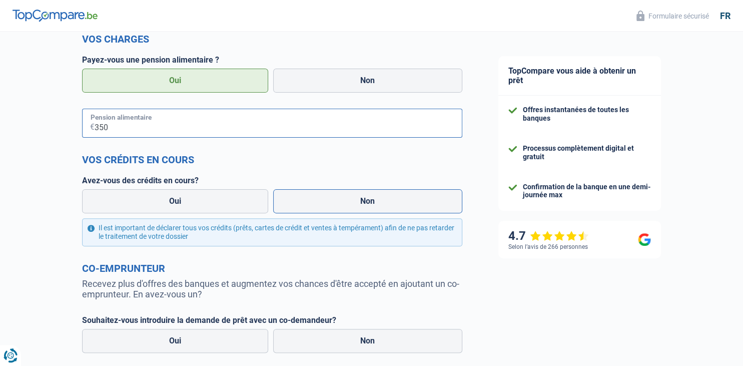
type input "350"
click at [348, 204] on label "Non" at bounding box center [367, 201] width 189 height 24
click at [348, 204] on input "Non" at bounding box center [367, 201] width 189 height 24
radio input "true"
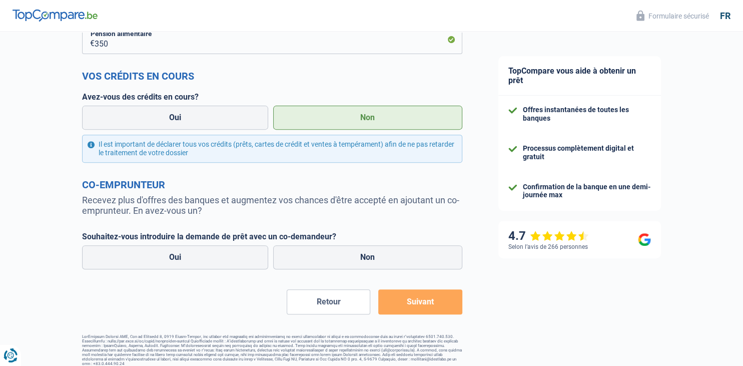
scroll to position [357, 0]
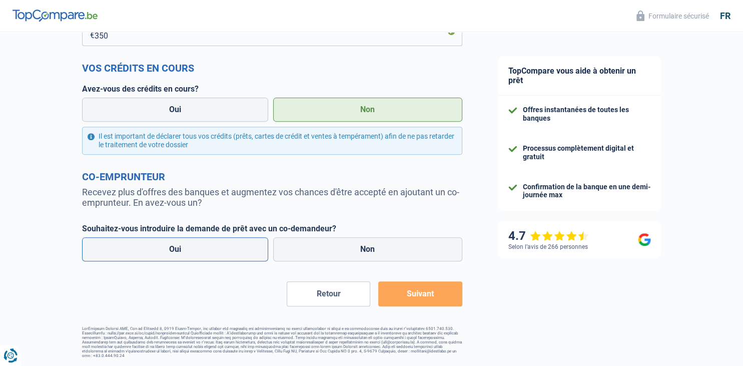
click at [209, 249] on label "Oui" at bounding box center [175, 249] width 187 height 24
click at [209, 249] on input "Oui" at bounding box center [175, 249] width 187 height 24
radio input "true"
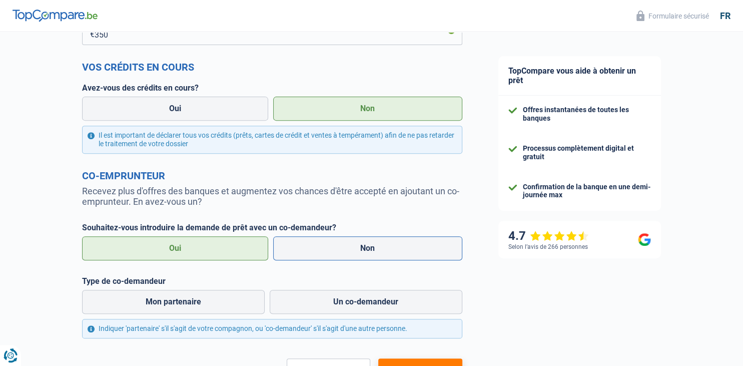
click at [280, 246] on label "Non" at bounding box center [367, 248] width 189 height 24
click at [280, 246] on input "Non" at bounding box center [367, 248] width 189 height 24
radio input "true"
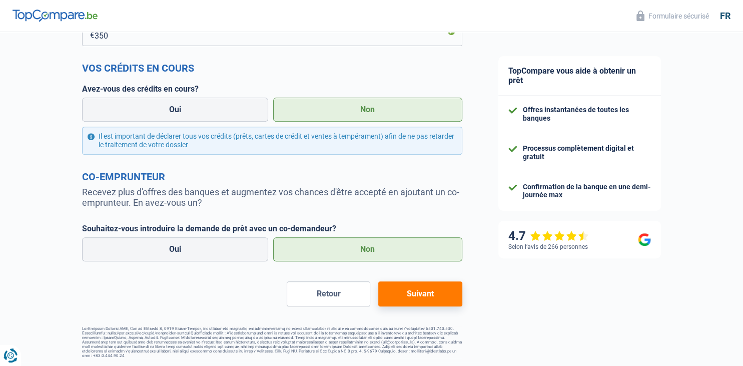
click at [417, 290] on button "Suivant" at bounding box center [420, 293] width 84 height 25
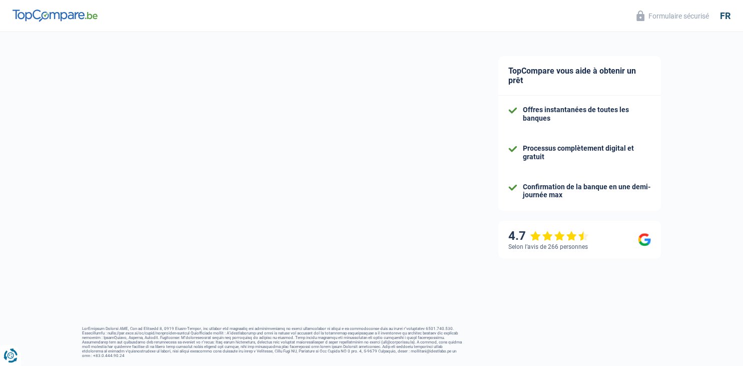
select select "120"
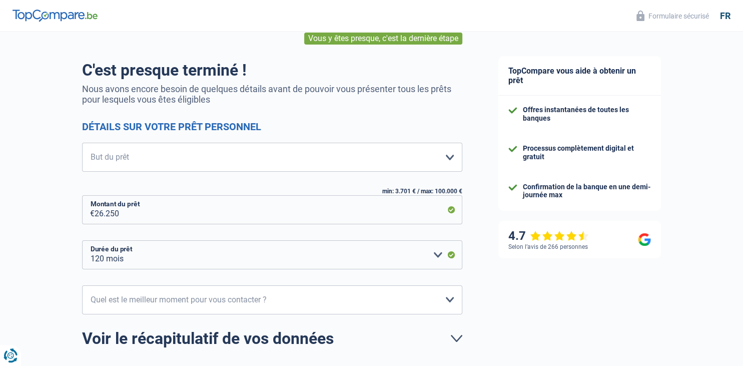
scroll to position [106, 0]
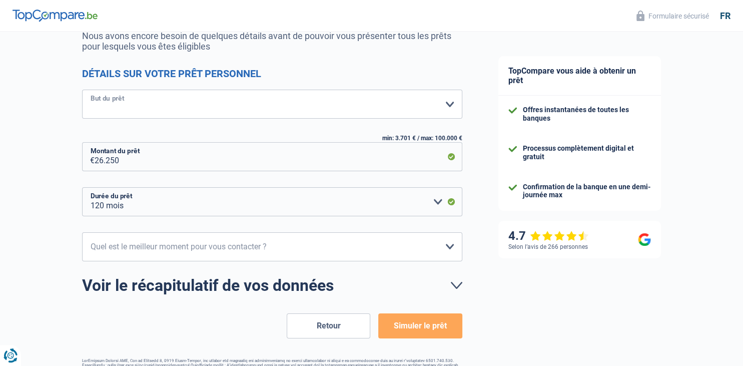
click at [82, 90] on select "Confort maison: meubles, textile, peinture, électroménager, outillage non-profe…" at bounding box center [272, 104] width 380 height 29
click option "Autre" at bounding box center [0, 0] width 0 height 0
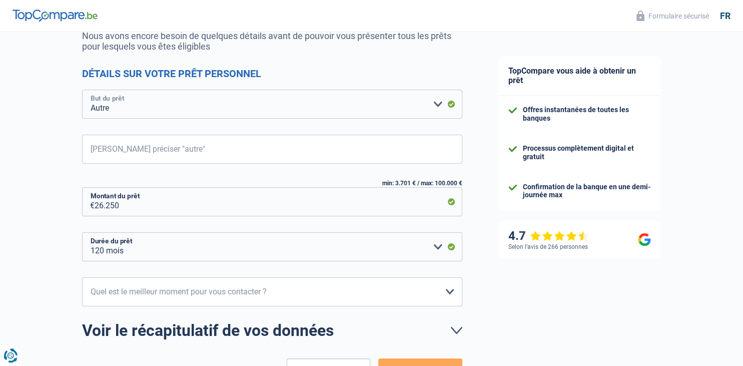
click at [82, 90] on select "Confort maison: meubles, textile, peinture, électroménager, outillage non-profe…" at bounding box center [272, 104] width 380 height 29
select select "judicial"
click option "Frais judiciaires" at bounding box center [0, 0] width 0 height 0
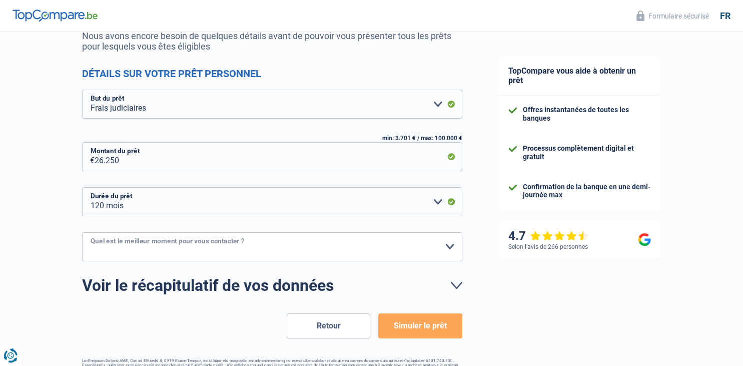
click at [82, 232] on select "10h-12h 12h-14h 14h-16h 16h-18h Veuillez sélectionner une option" at bounding box center [272, 246] width 380 height 29
select select "10-12"
click option "10h-12h" at bounding box center [0, 0] width 0 height 0
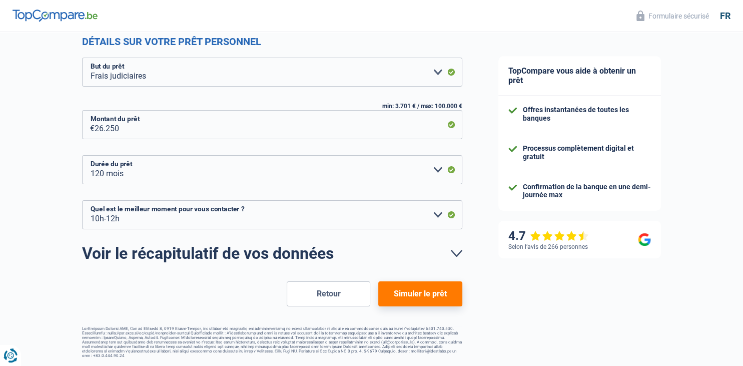
click at [426, 299] on button "Simuler le prêt" at bounding box center [420, 293] width 84 height 25
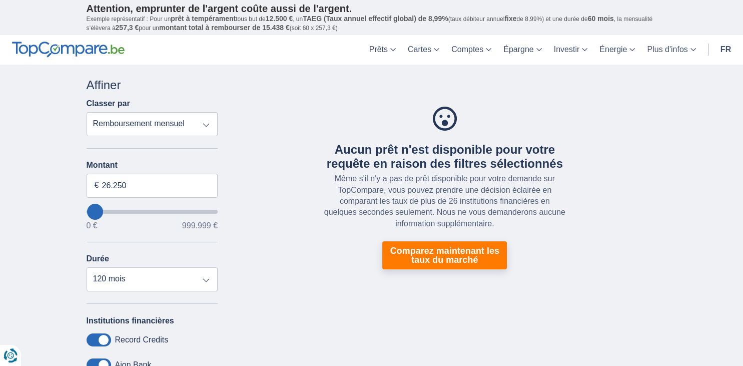
click at [87, 112] on select "Remboursement total TAEG Remboursement mensuel" at bounding box center [153, 124] width 132 height 24
click option "TAEG" at bounding box center [0, 0] width 0 height 0
click at [87, 112] on select "Remboursement total TAEG Remboursement mensuel" at bounding box center [153, 124] width 132 height 24
click option "Remboursement total" at bounding box center [0, 0] width 0 height 0
click at [87, 112] on select "Remboursement total TAEG Remboursement mensuel" at bounding box center [153, 124] width 132 height 24
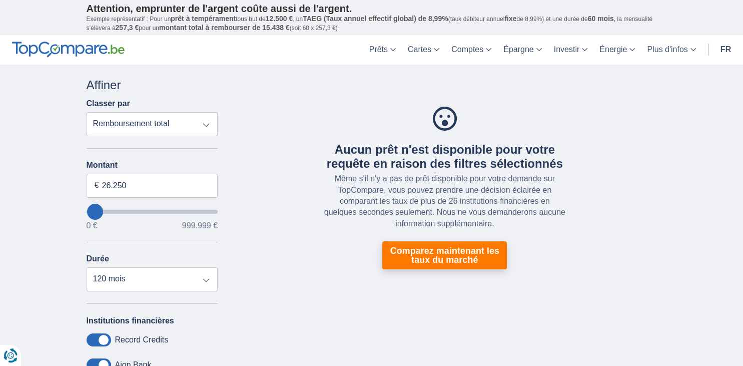
select select "mrp+"
click option "Remboursement mensuel" at bounding box center [0, 0] width 0 height 0
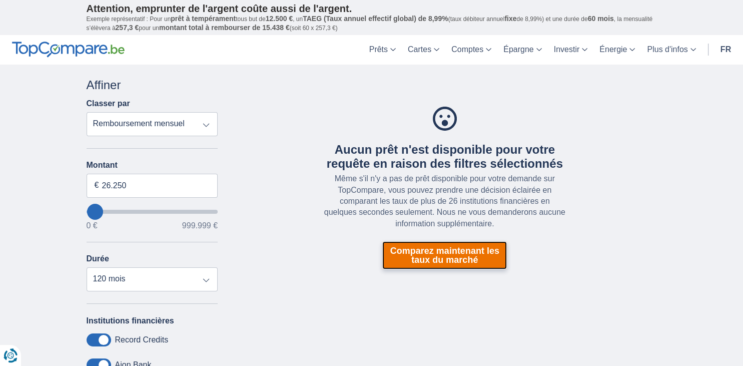
click at [441, 261] on link "Comparez maintenant les taux du marché" at bounding box center [444, 255] width 125 height 28
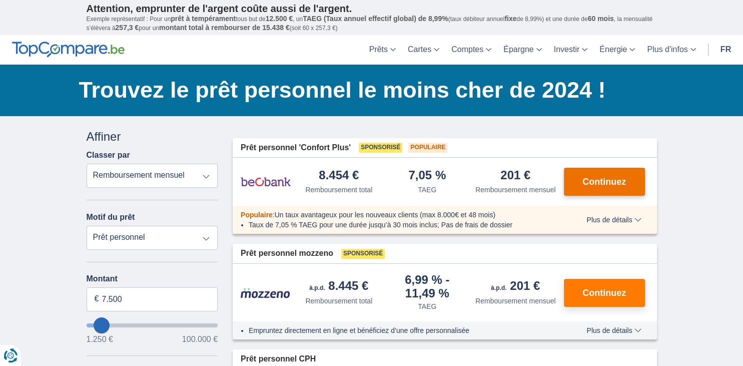
click at [609, 183] on span "Continuez" at bounding box center [604, 181] width 44 height 9
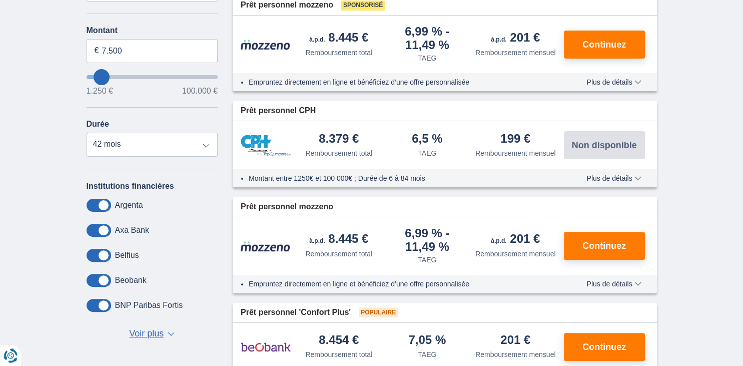
scroll to position [317, 0]
